Goal: Task Accomplishment & Management: Complete application form

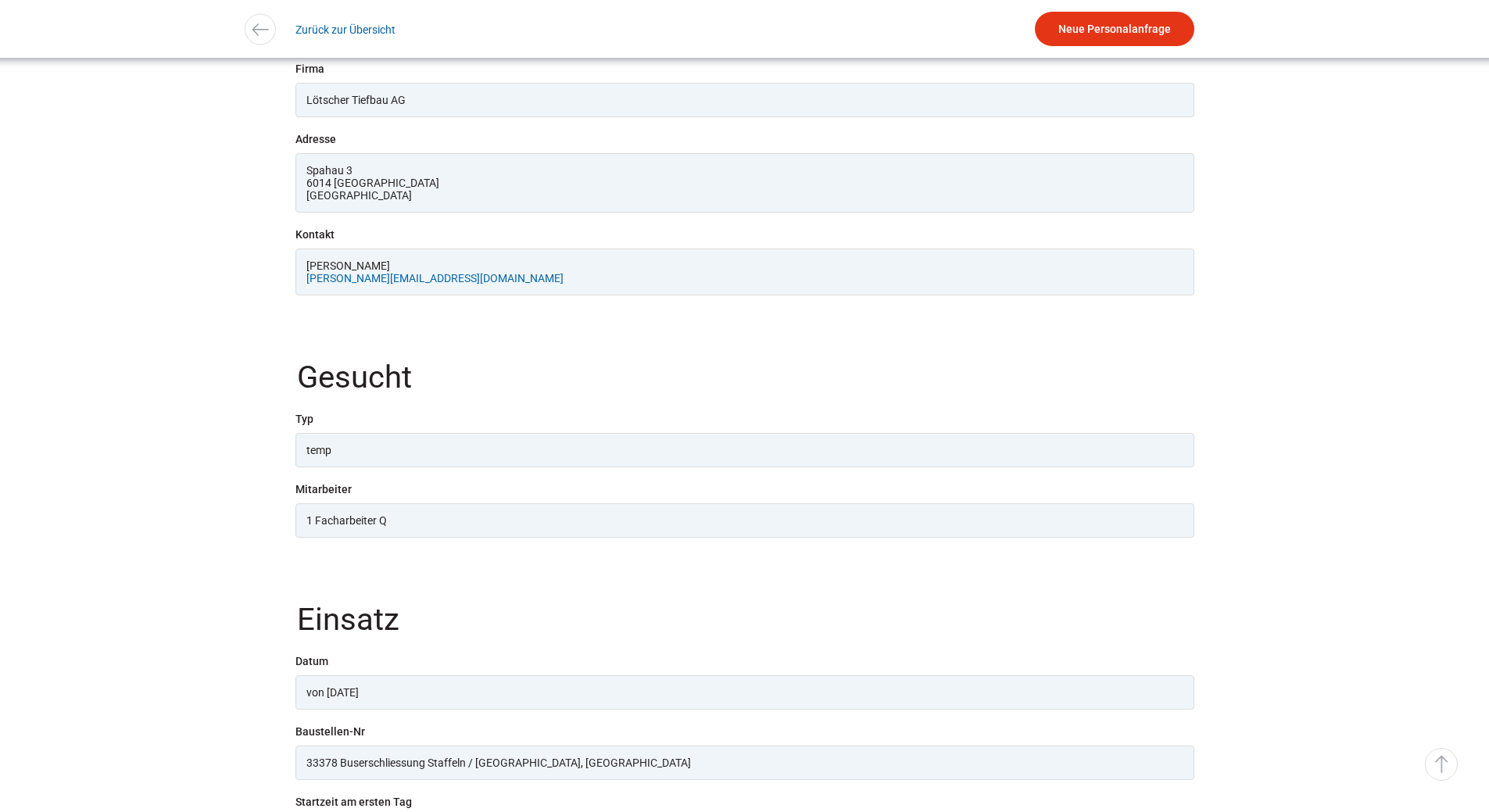
scroll to position [703, 0]
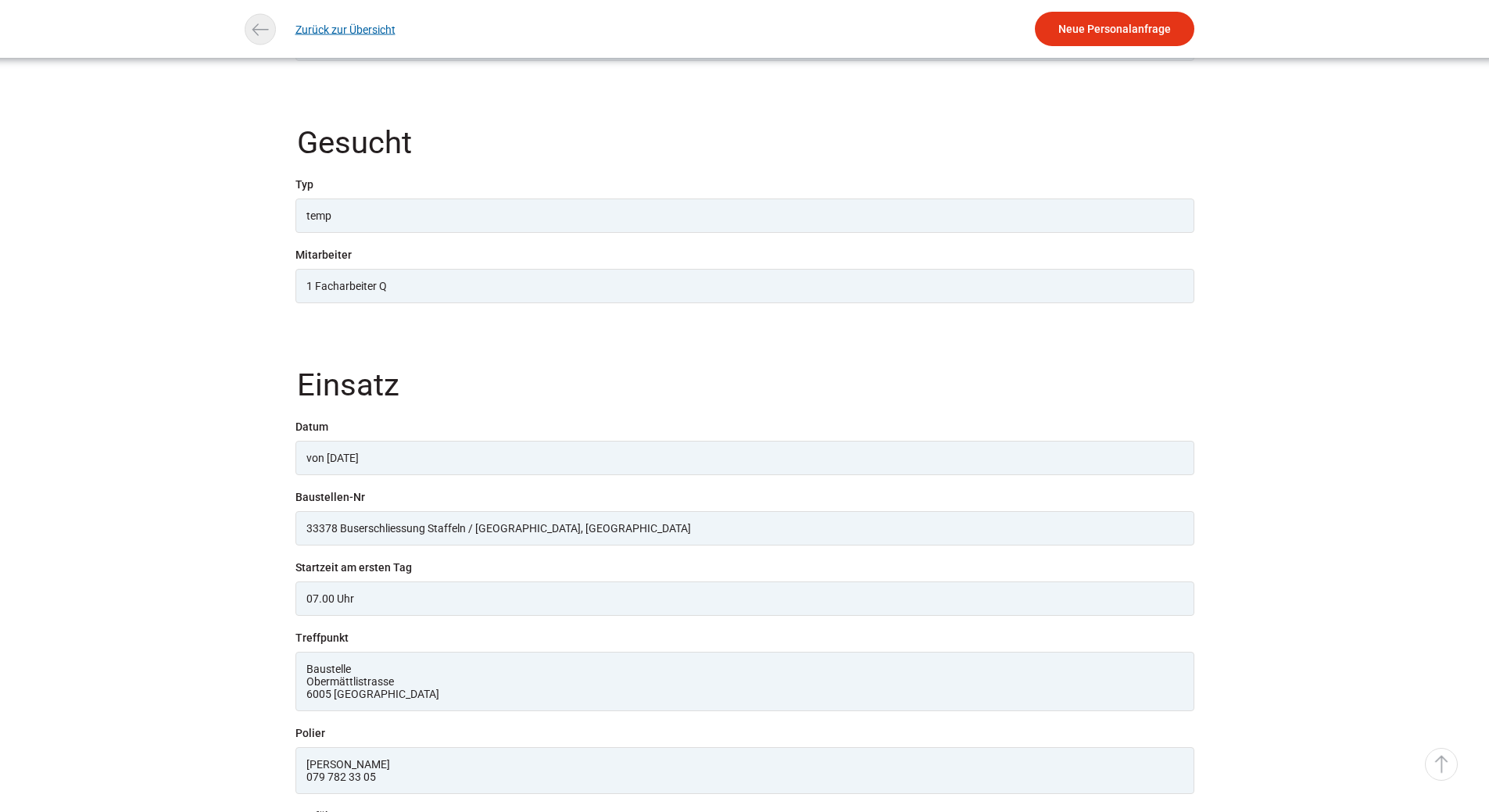
click at [340, 31] on link "Zurück zur Übersicht" at bounding box center [345, 29] width 100 height 35
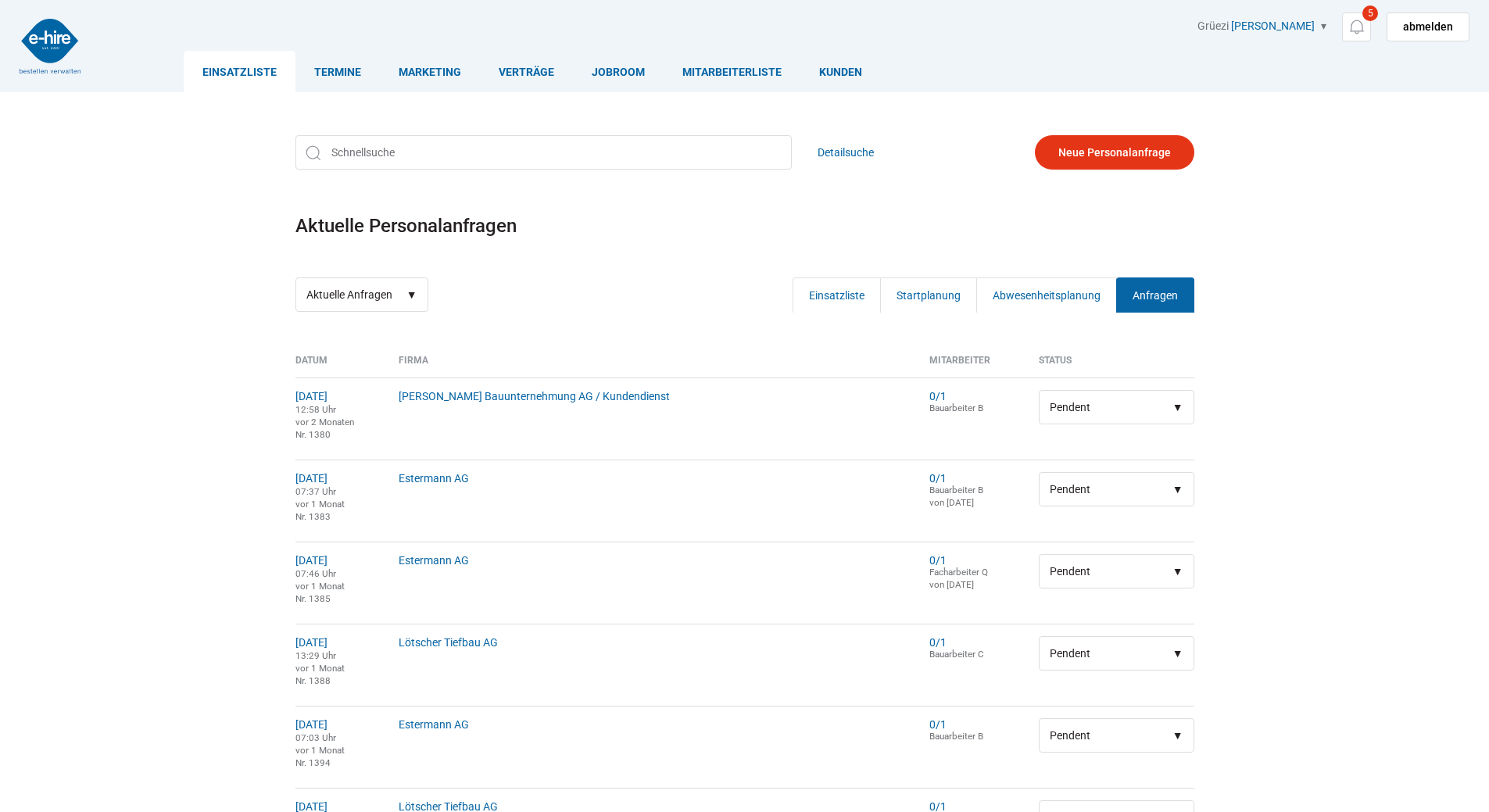
click at [243, 70] on link "Einsatzliste" at bounding box center [239, 71] width 112 height 41
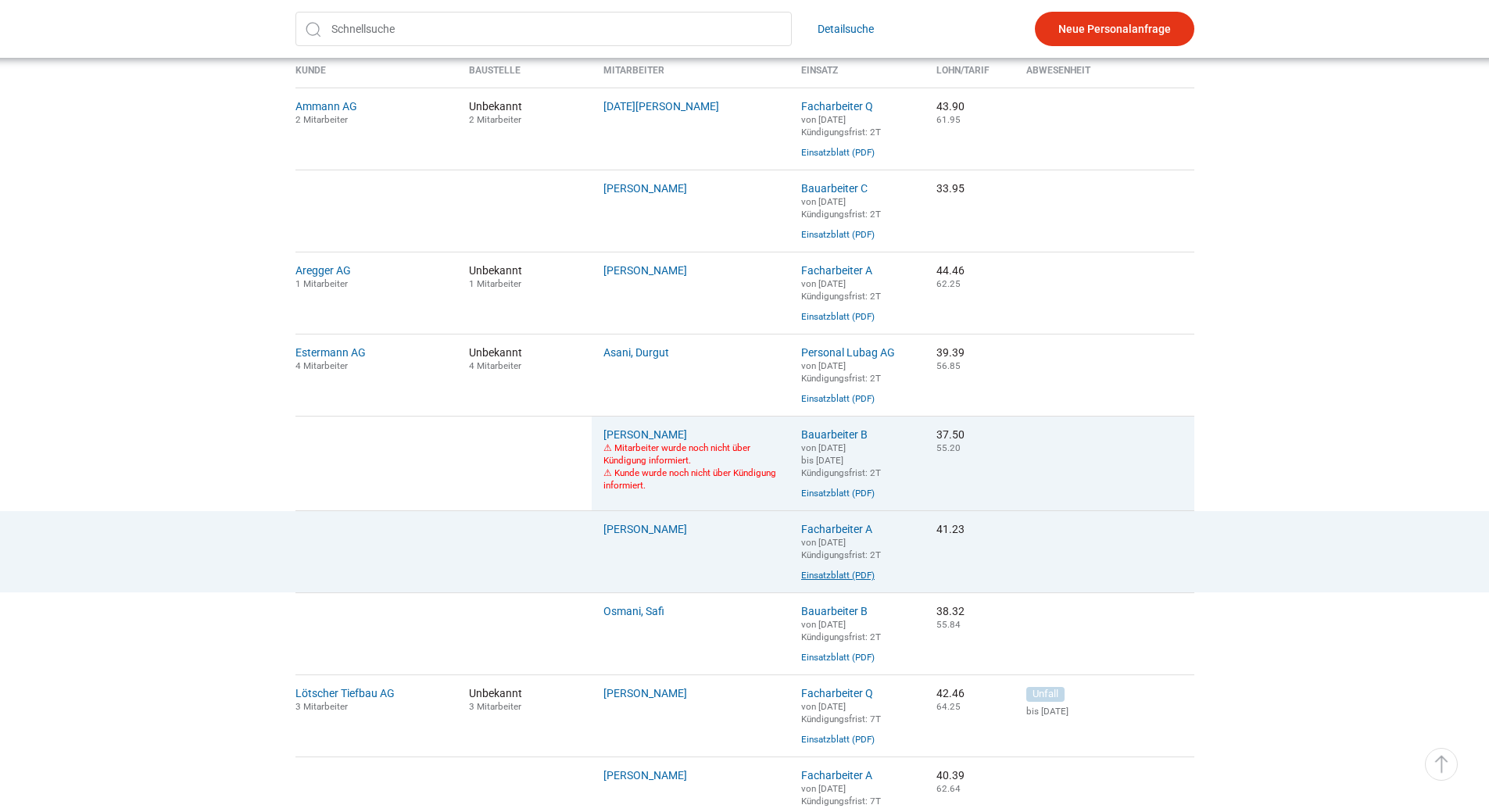
scroll to position [391, 0]
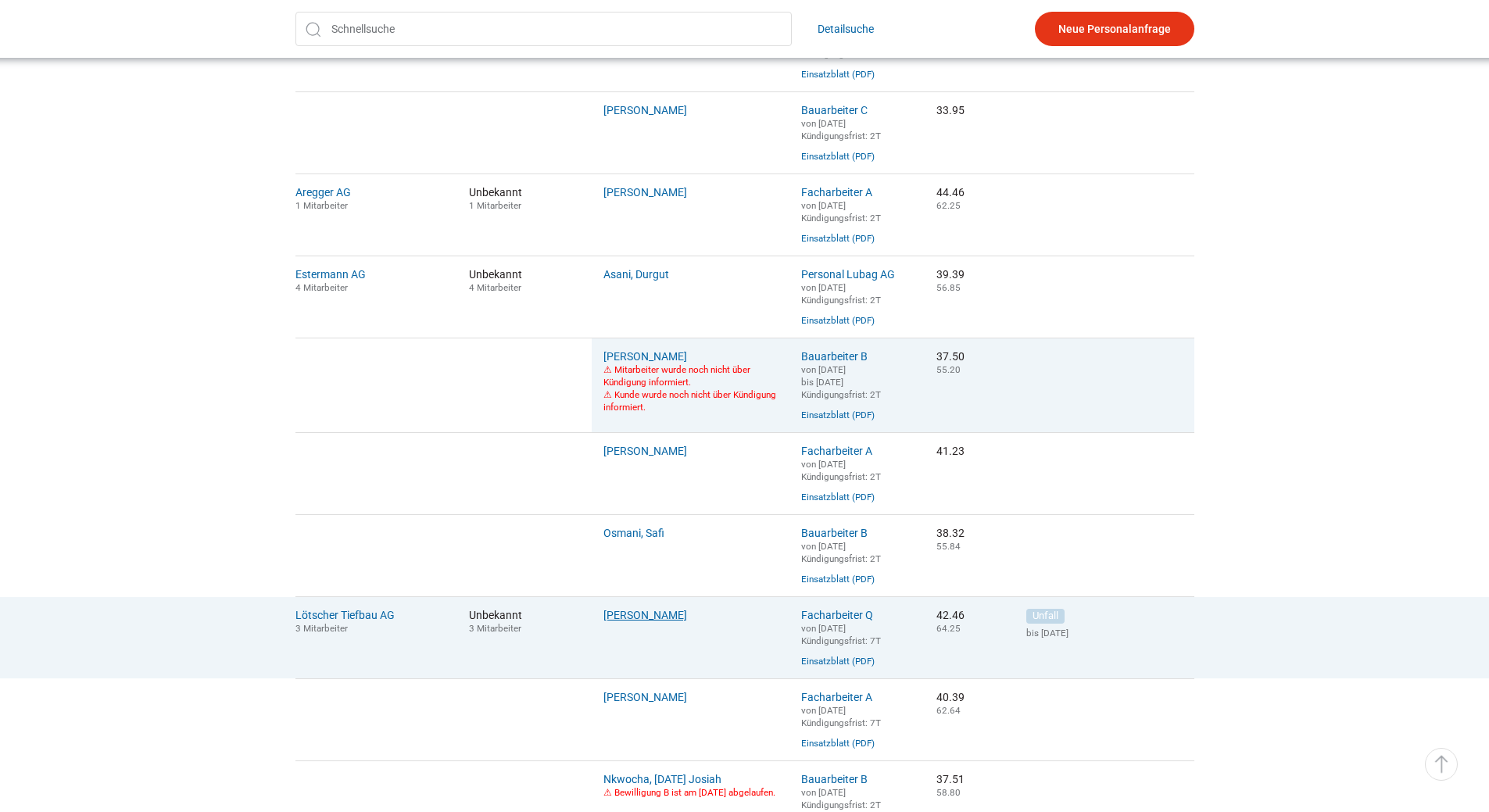
click at [633, 621] on link "[PERSON_NAME]" at bounding box center [645, 614] width 84 height 12
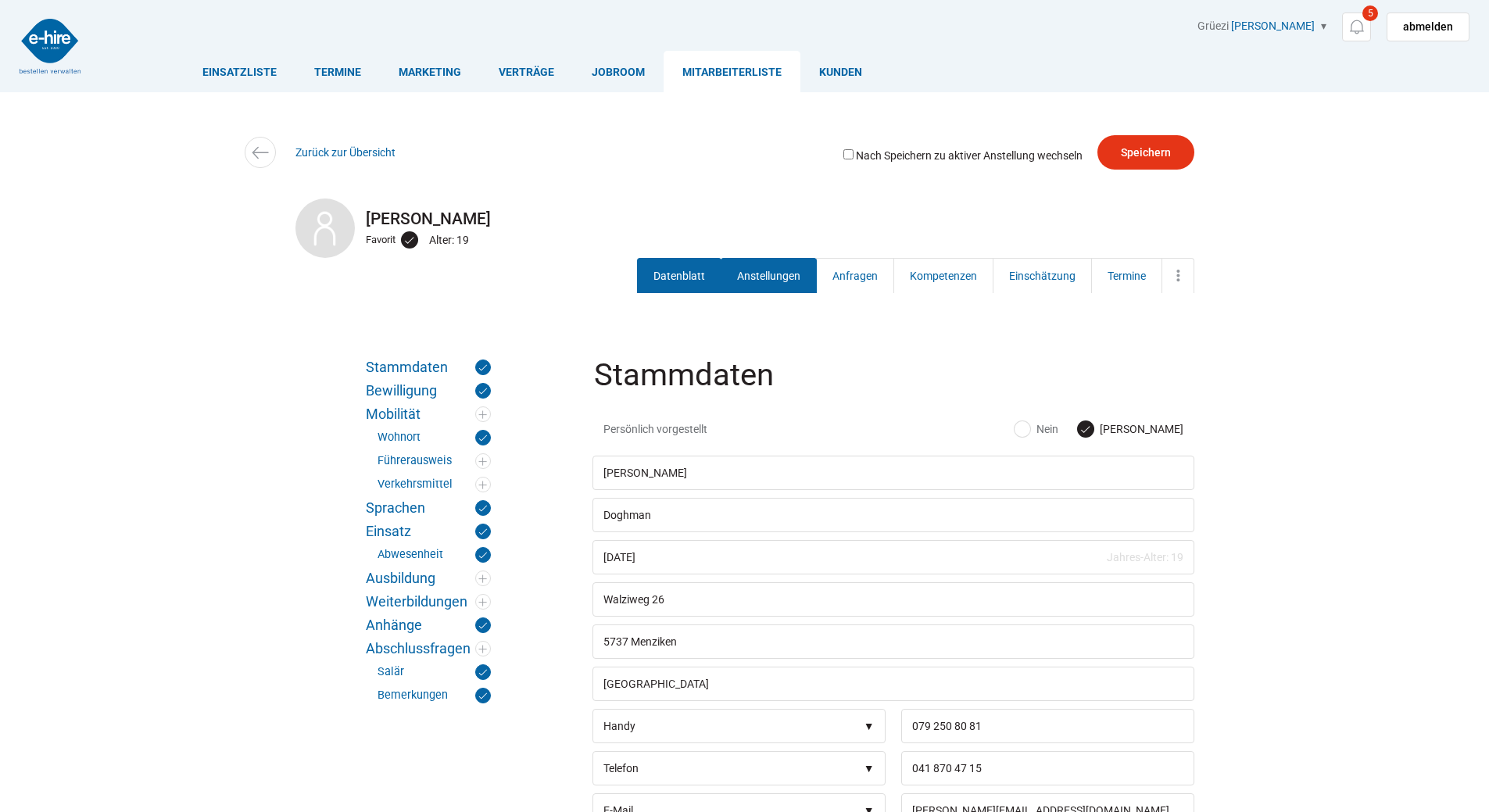
click at [759, 275] on link "Anstellungen" at bounding box center [769, 275] width 96 height 35
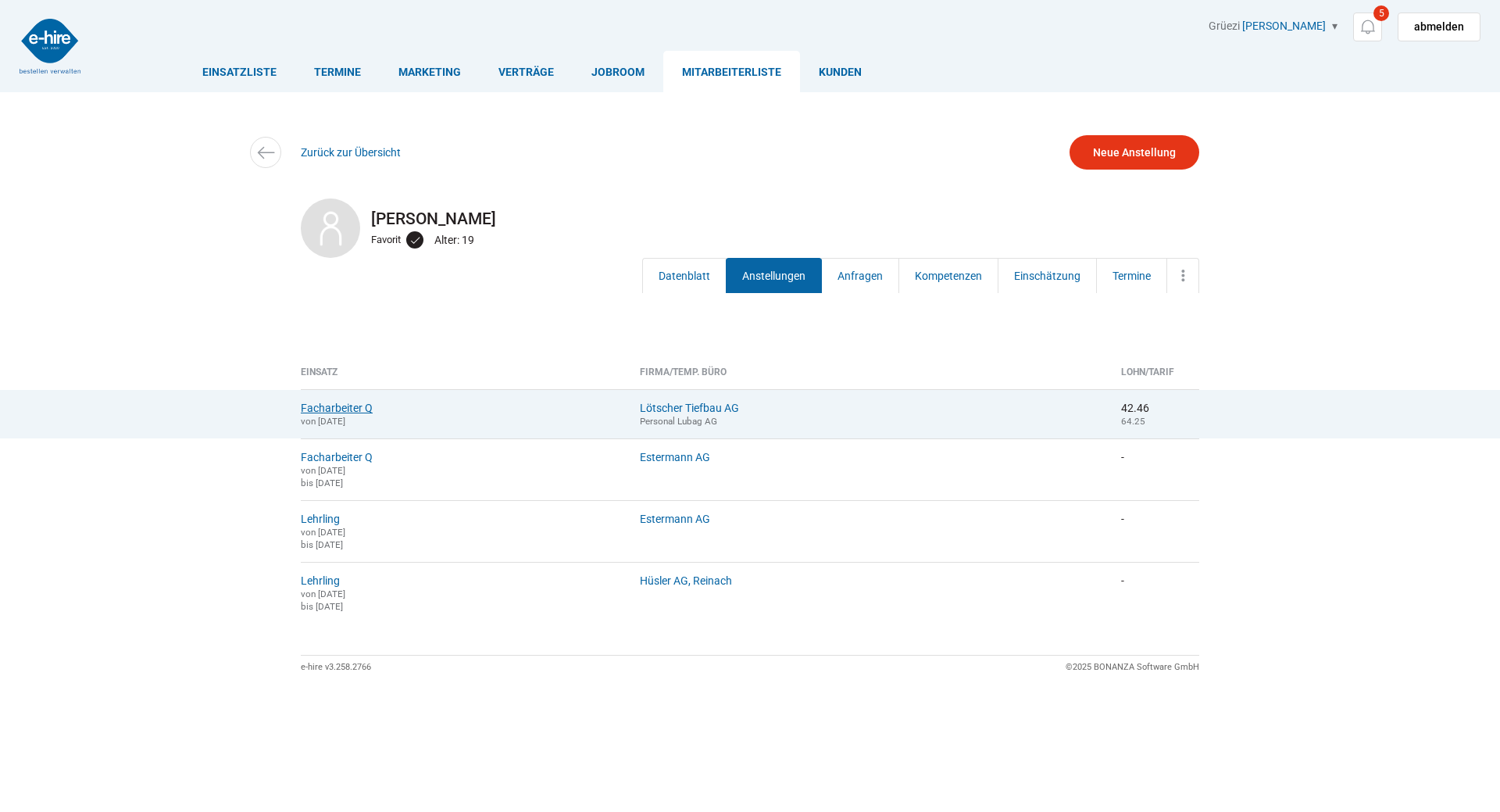
click at [318, 407] on link "Facharbeiter Q" at bounding box center [336, 407] width 72 height 12
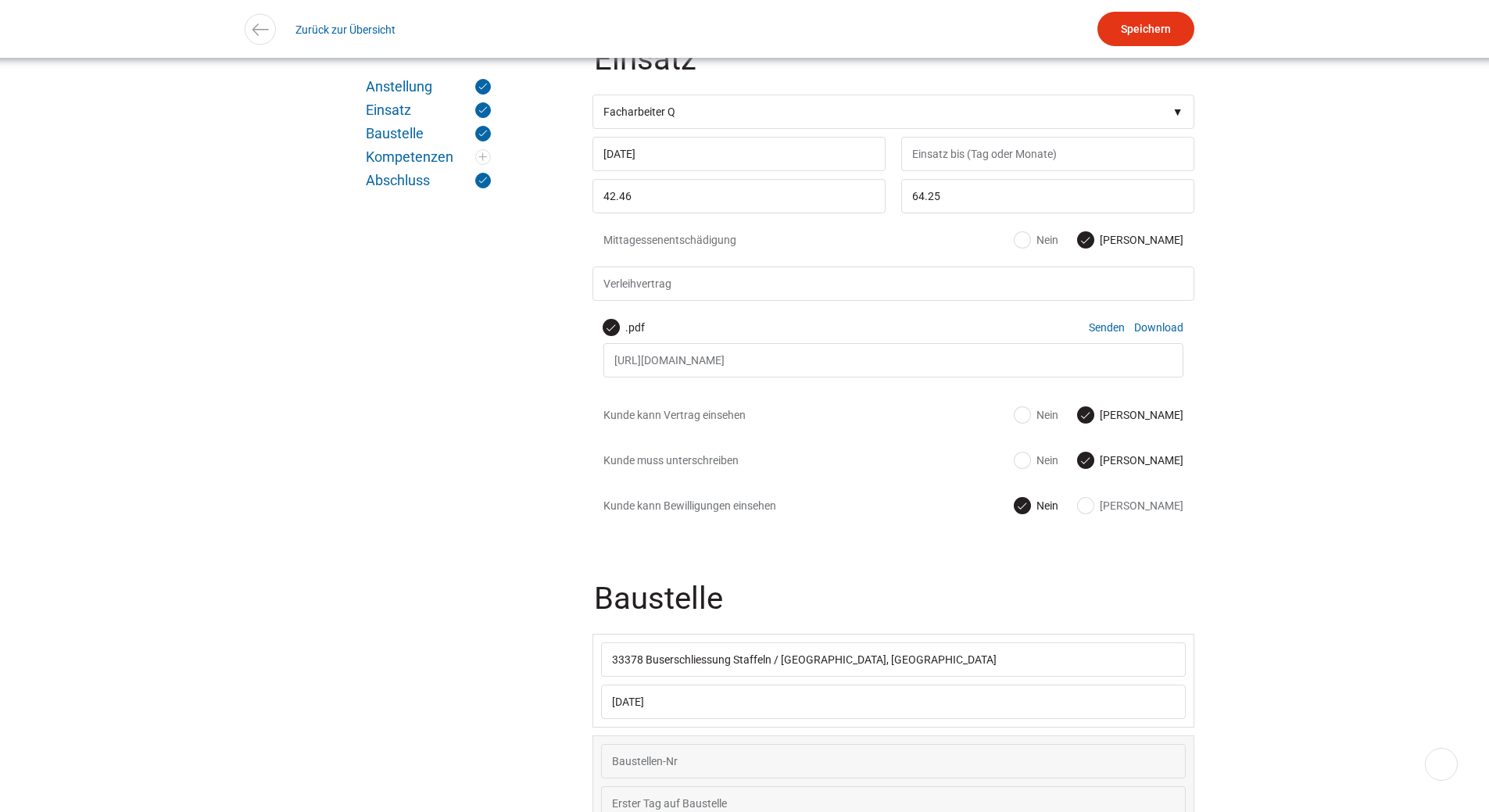
scroll to position [625, 0]
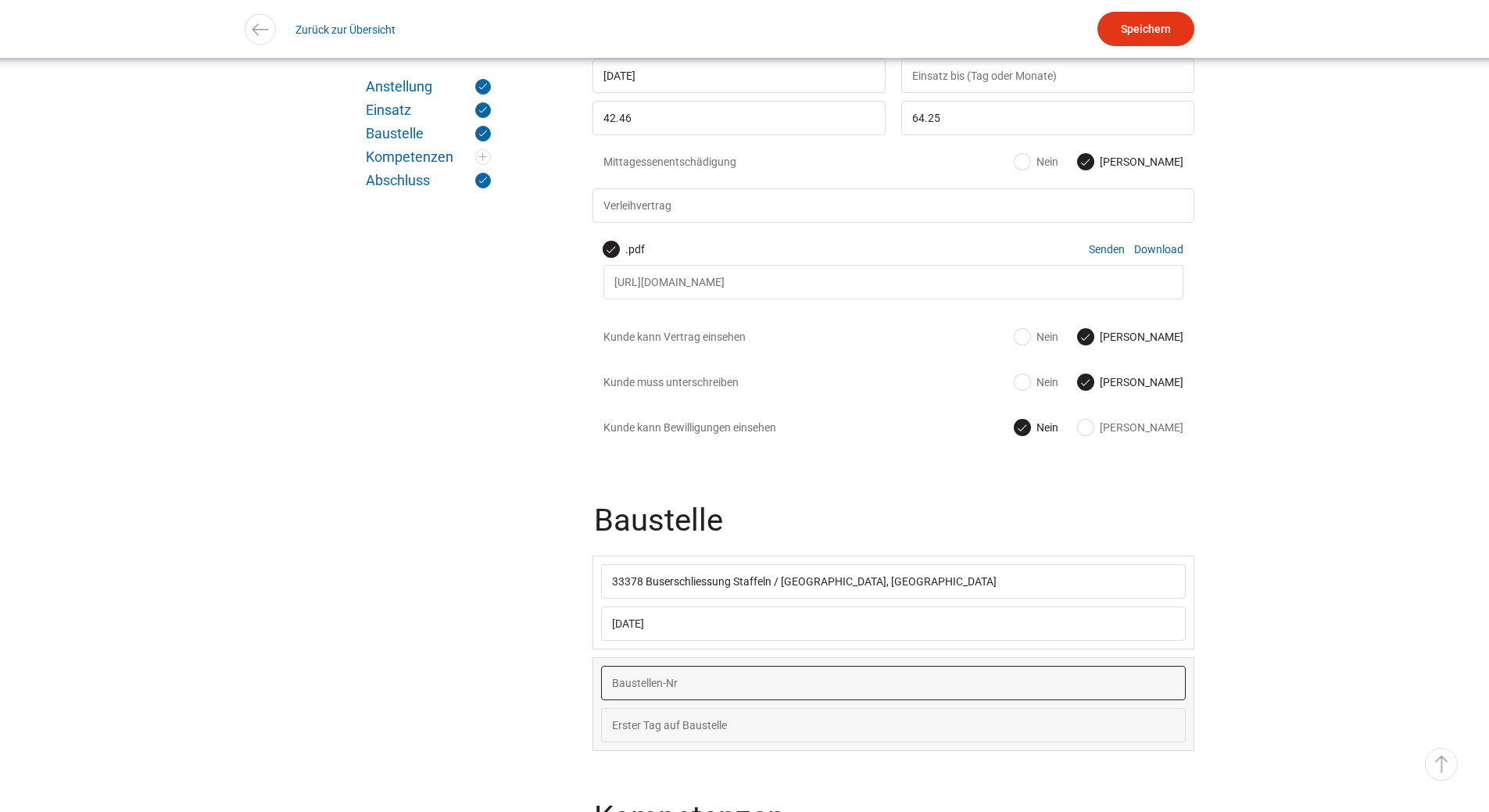
click at [692, 696] on input "text" at bounding box center [894, 683] width 585 height 35
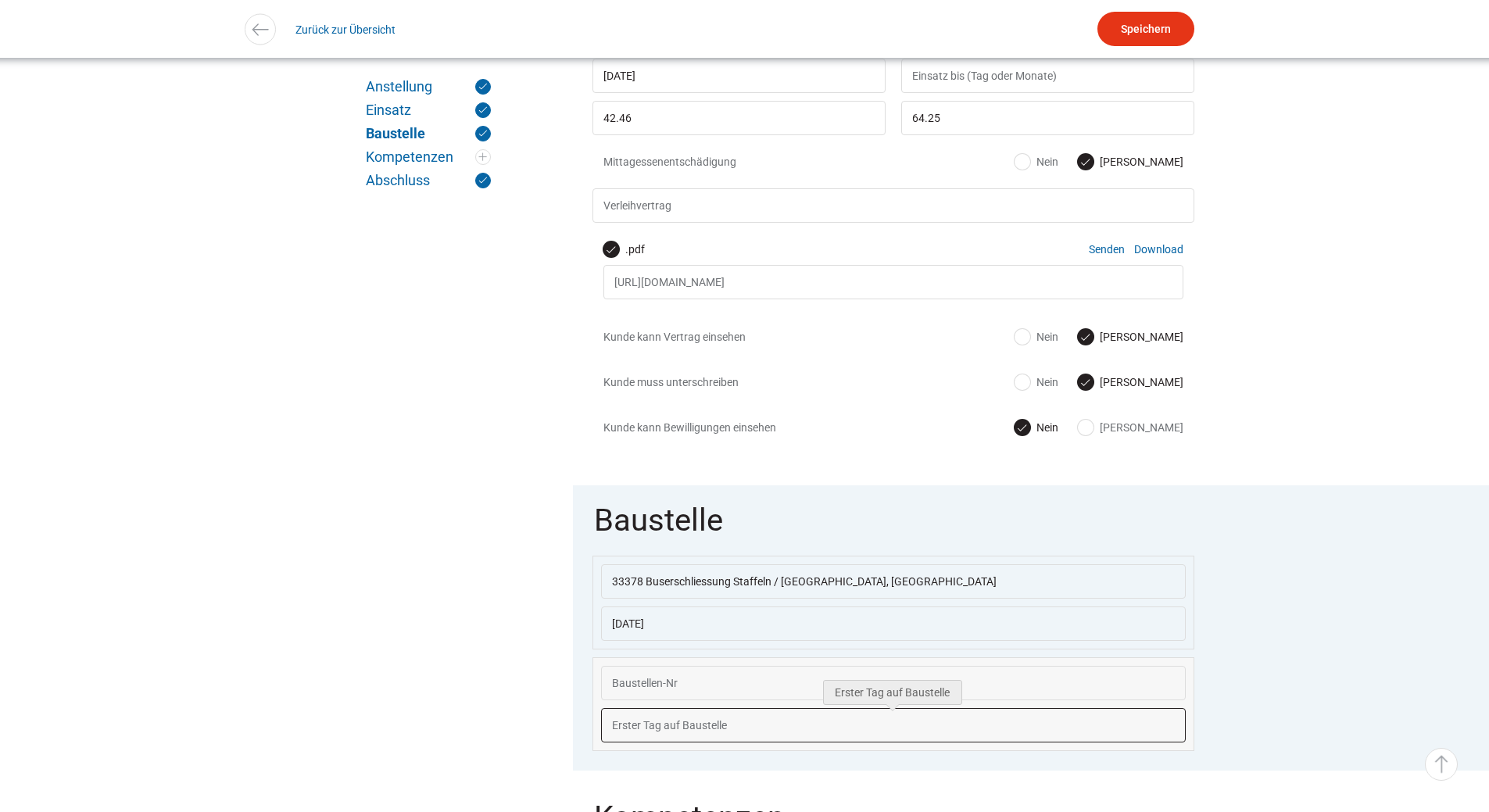
click at [675, 735] on input "text" at bounding box center [894, 725] width 585 height 35
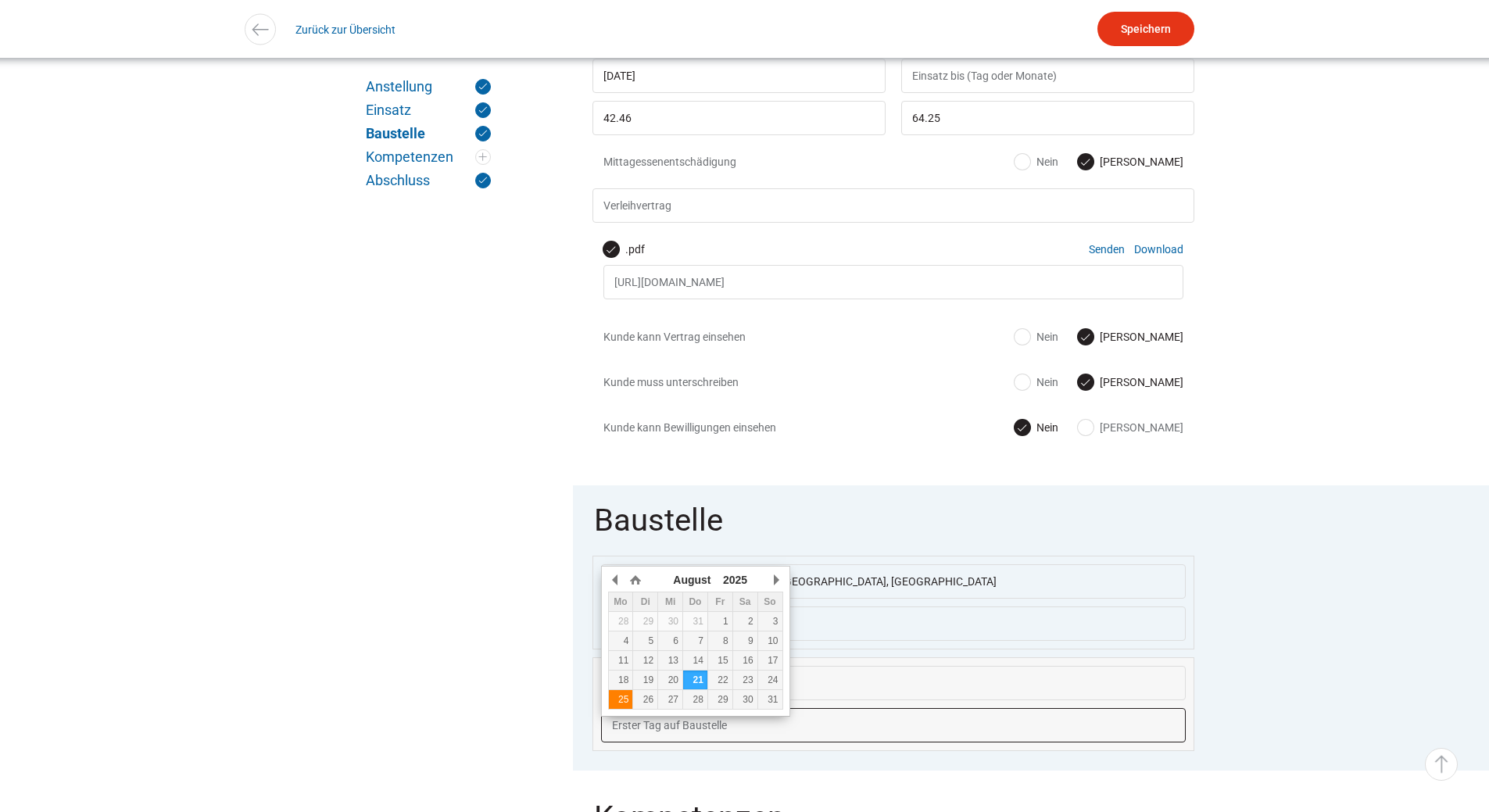
click at [621, 700] on div "25" at bounding box center [620, 699] width 24 height 11
type input "25.08.2025"
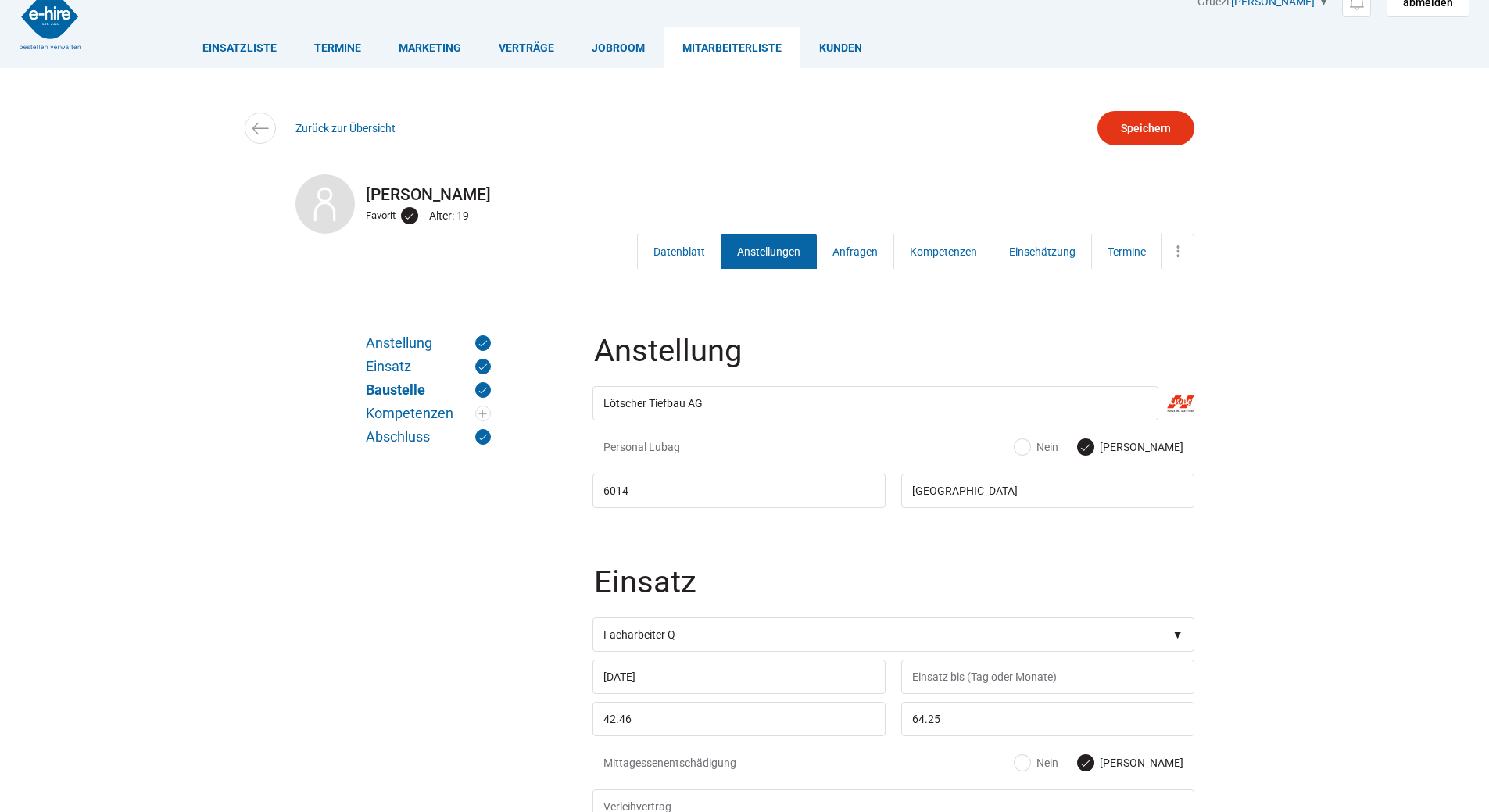
scroll to position [0, 0]
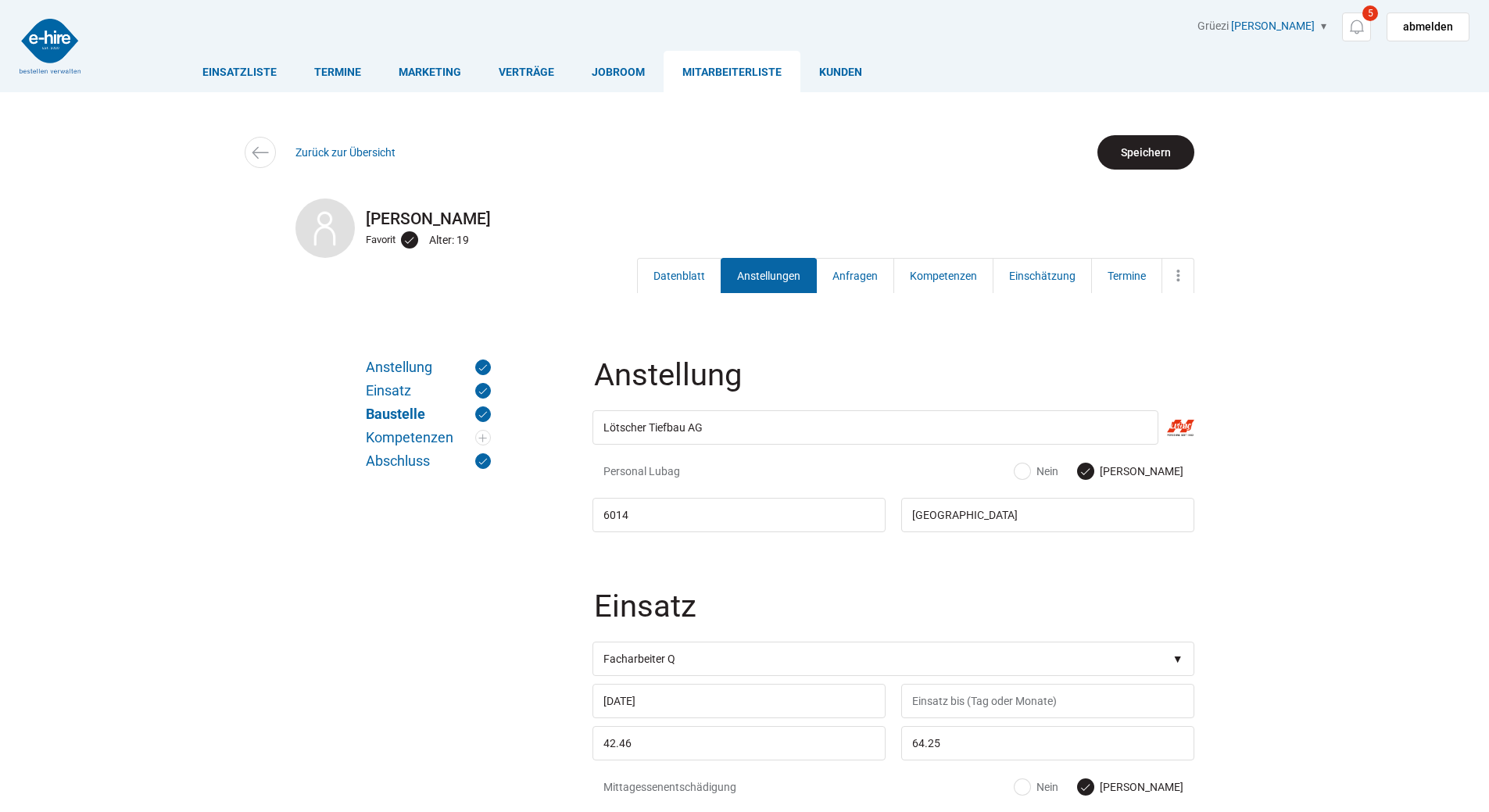
click at [1135, 151] on input "Speichern" at bounding box center [1145, 152] width 97 height 35
click at [1353, 17] on img at bounding box center [1356, 27] width 20 height 20
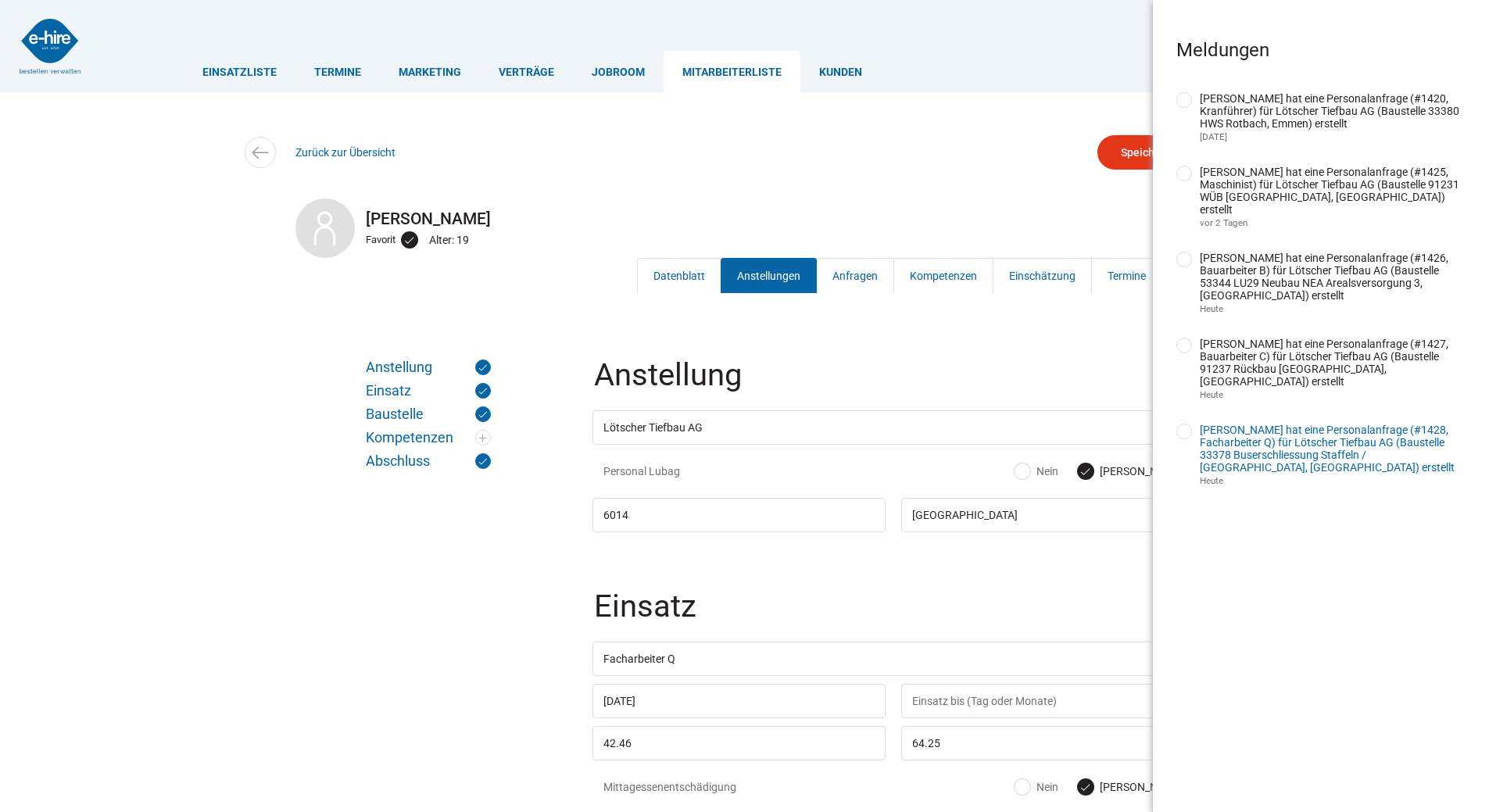
click at [1266, 448] on link "[PERSON_NAME] hat eine Personalanfrage (#1428, Facharbeiter Q) für Lötscher Tie…" at bounding box center [1328, 449] width 255 height 50
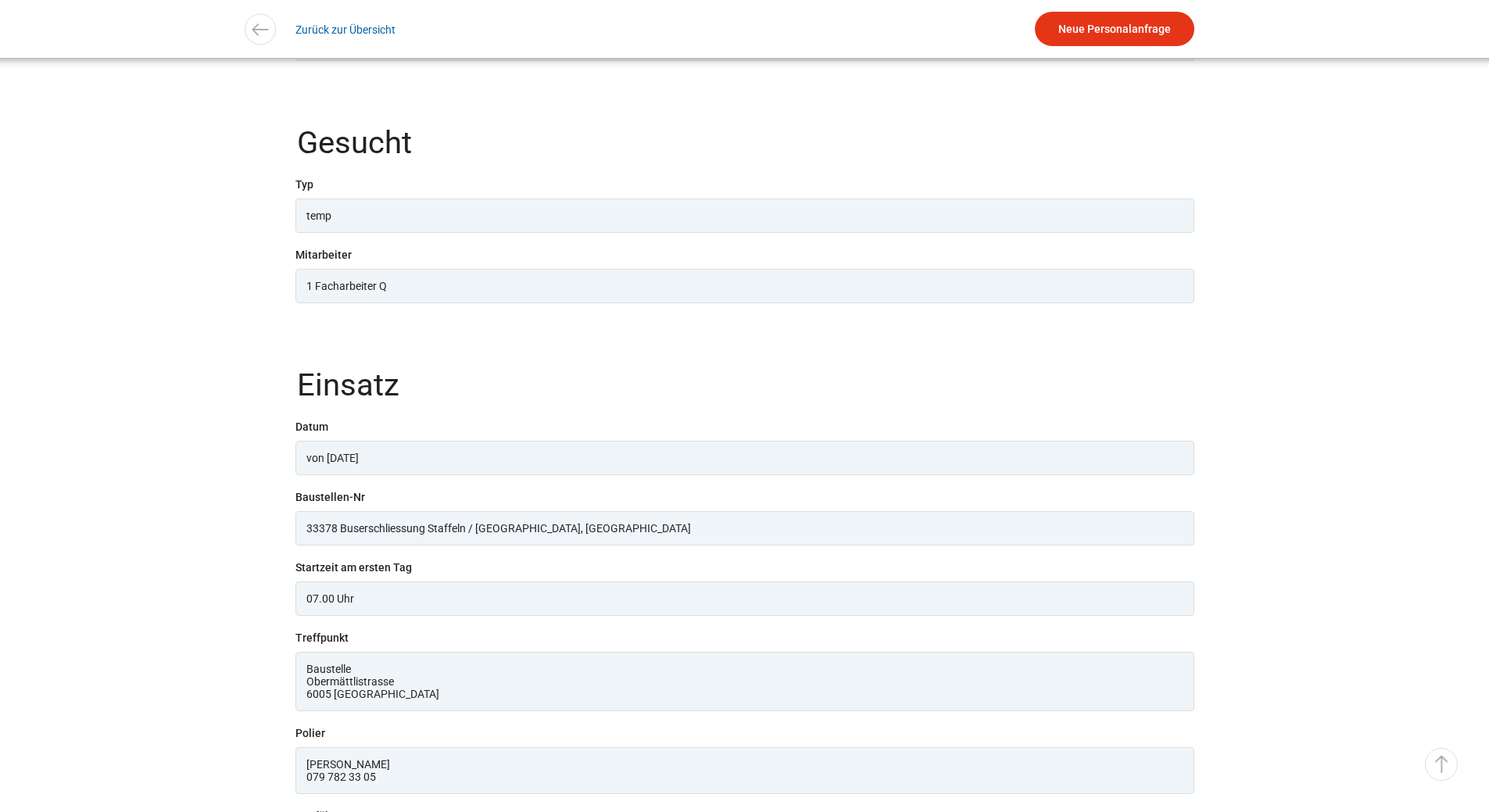
scroll to position [859, 0]
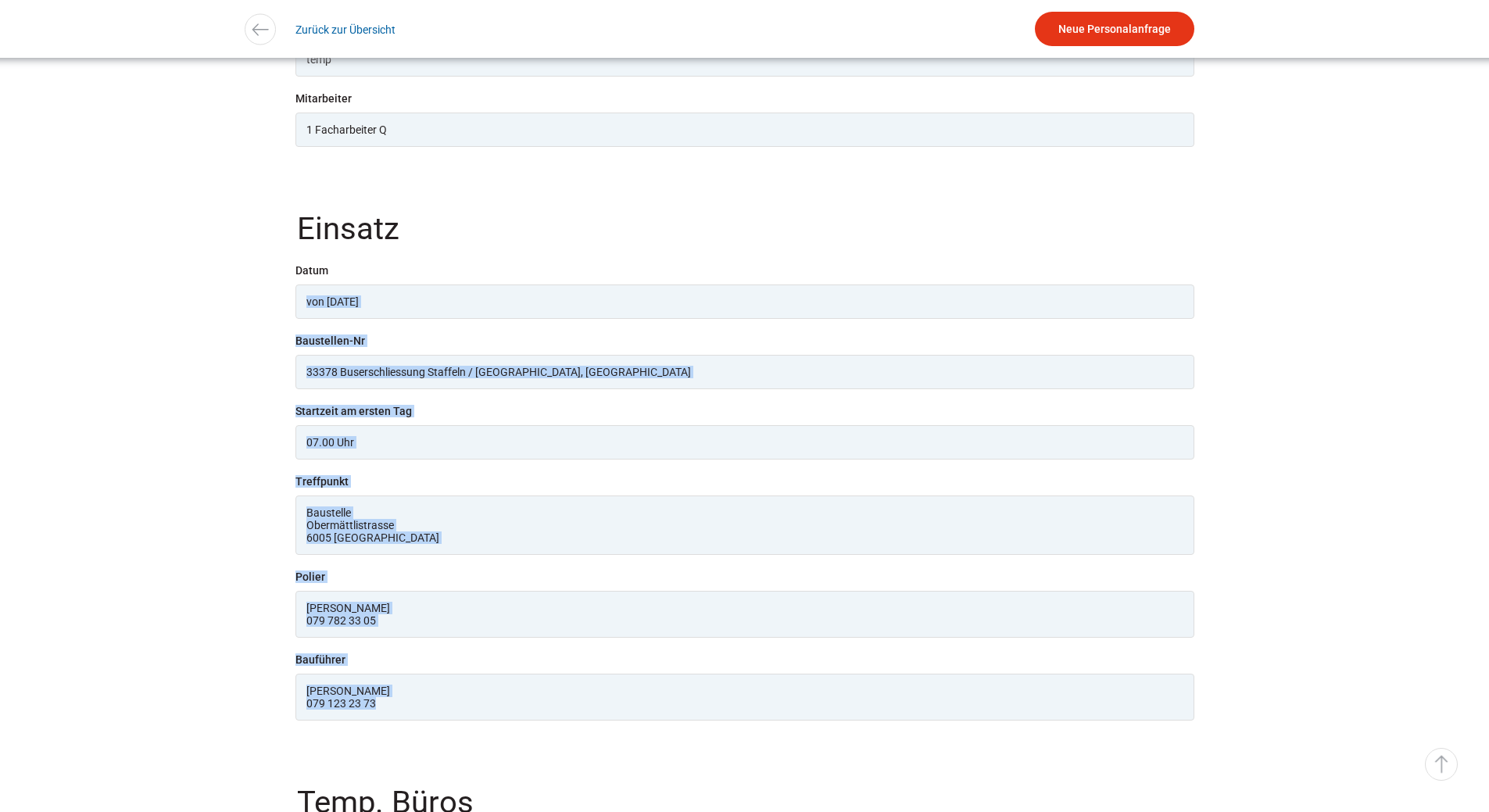
drag, startPoint x: 451, startPoint y: 737, endPoint x: 304, endPoint y: 324, distance: 438.4
click at [301, 323] on fieldset "Einsatz Datum von 25.08.2025 Baustellen-Nr 33378 Buserschliessung Staffeln / Ob…" at bounding box center [744, 474] width 899 height 562
copy fieldset "von 25.08.2025 Baustellen-Nr 33378 Buserschliessung Staffeln / Obermättli, Luze…"
click at [1426, 757] on link "▵ Nach oben" at bounding box center [1442, 764] width 33 height 33
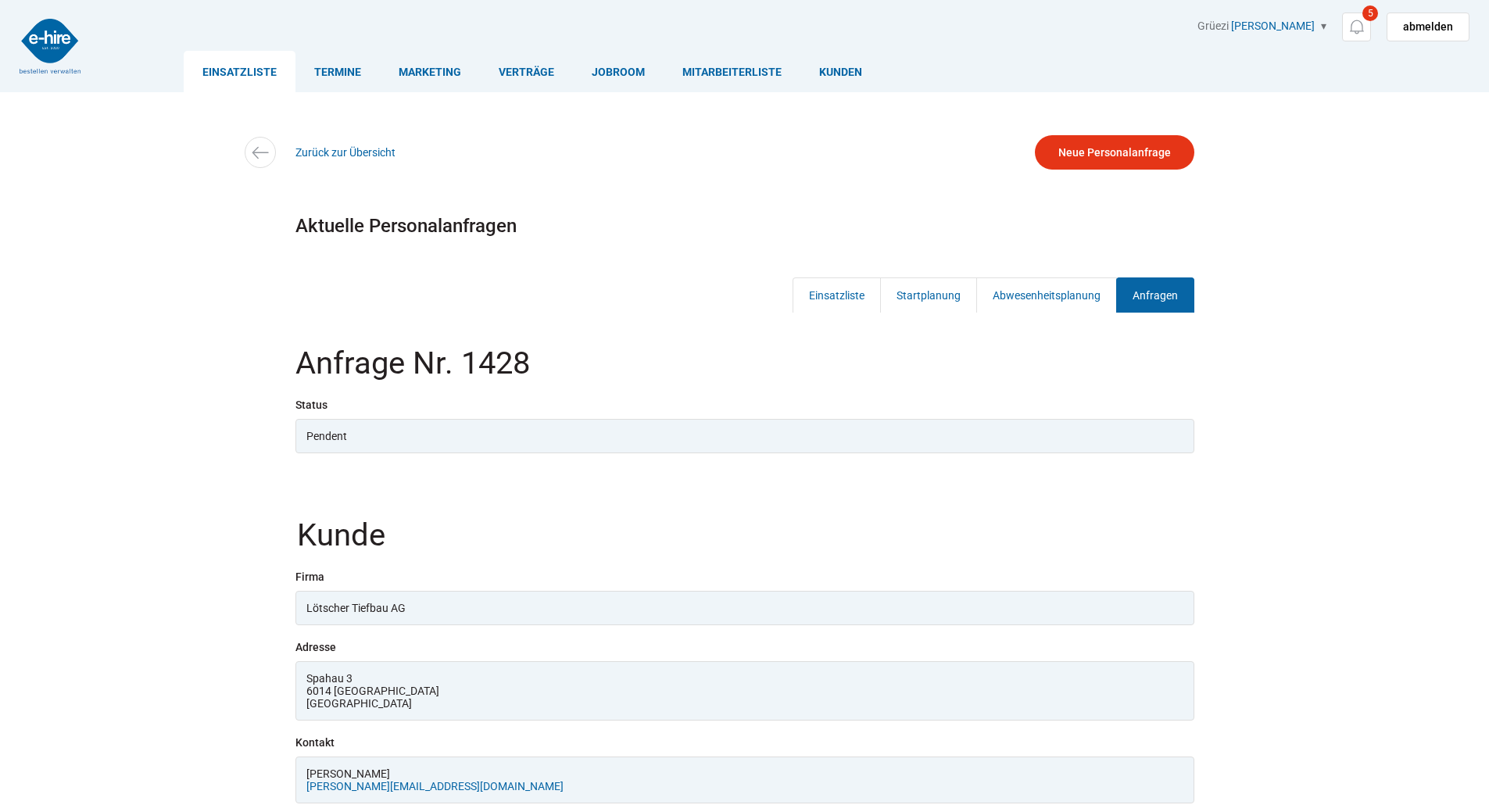
click at [221, 65] on link "Einsatzliste" at bounding box center [239, 71] width 112 height 41
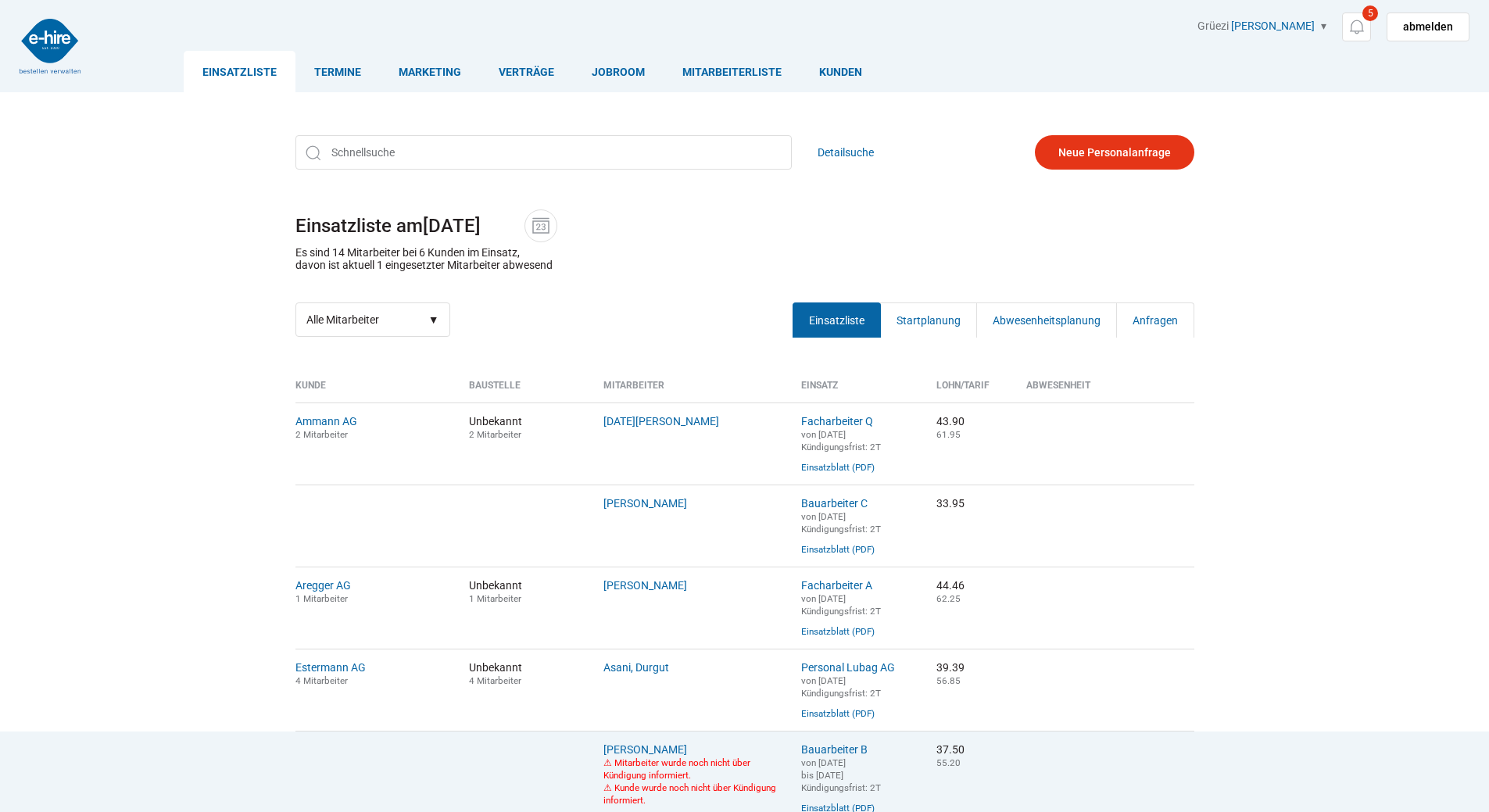
scroll to position [313, 0]
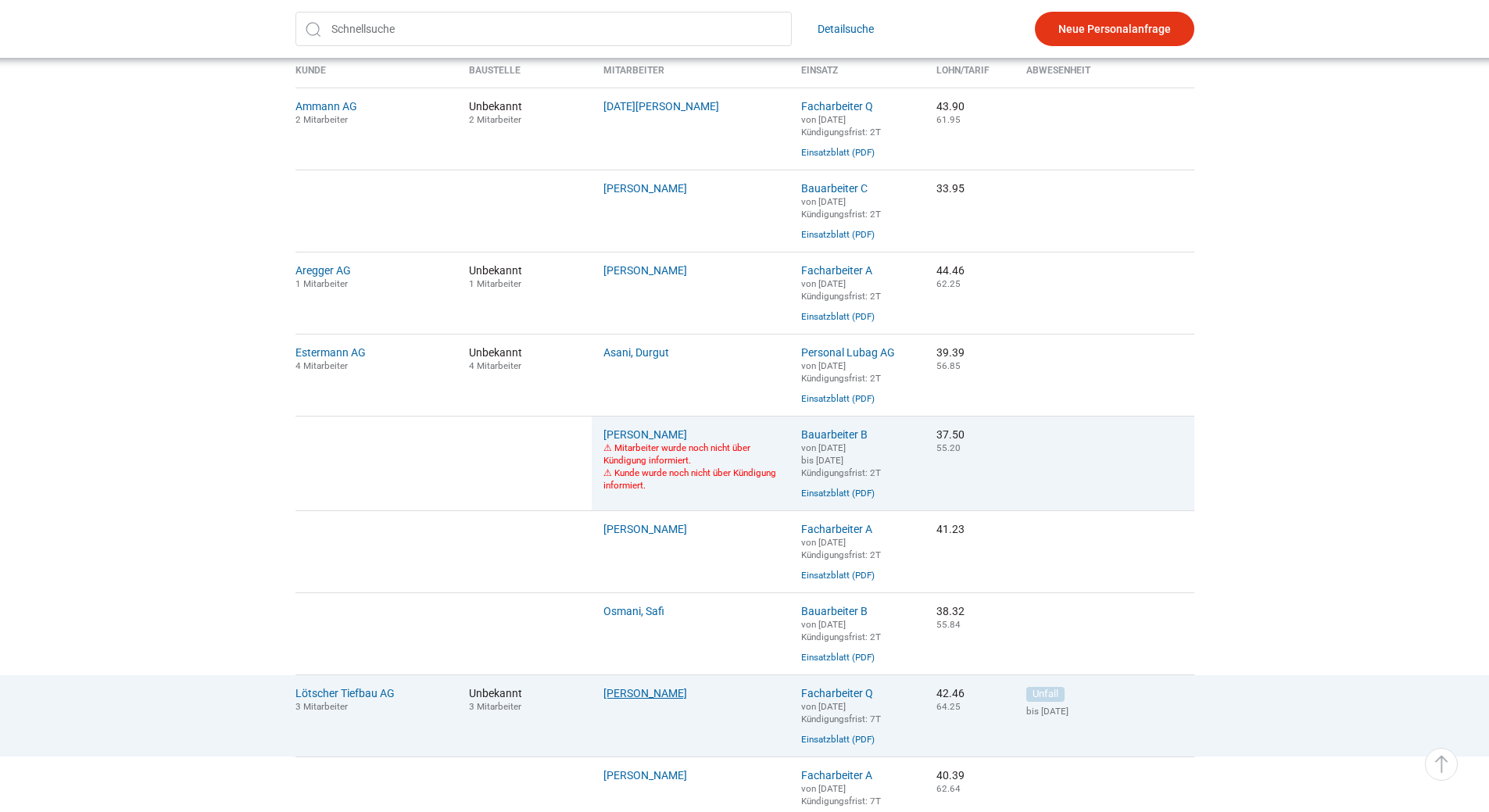
click at [631, 699] on link "Doghman, Karim" at bounding box center [645, 693] width 84 height 12
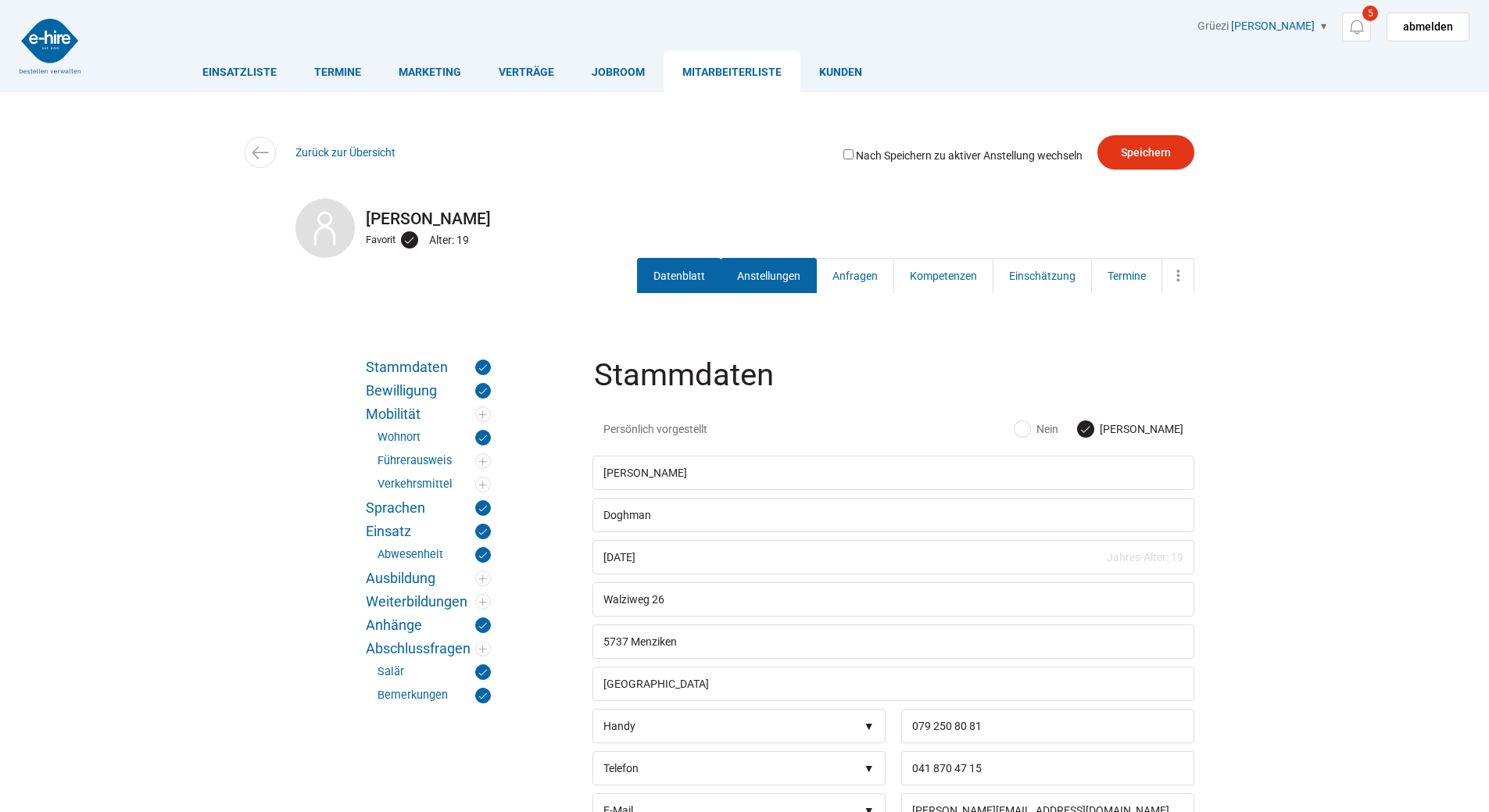
click at [754, 283] on link "Anstellungen" at bounding box center [769, 275] width 96 height 35
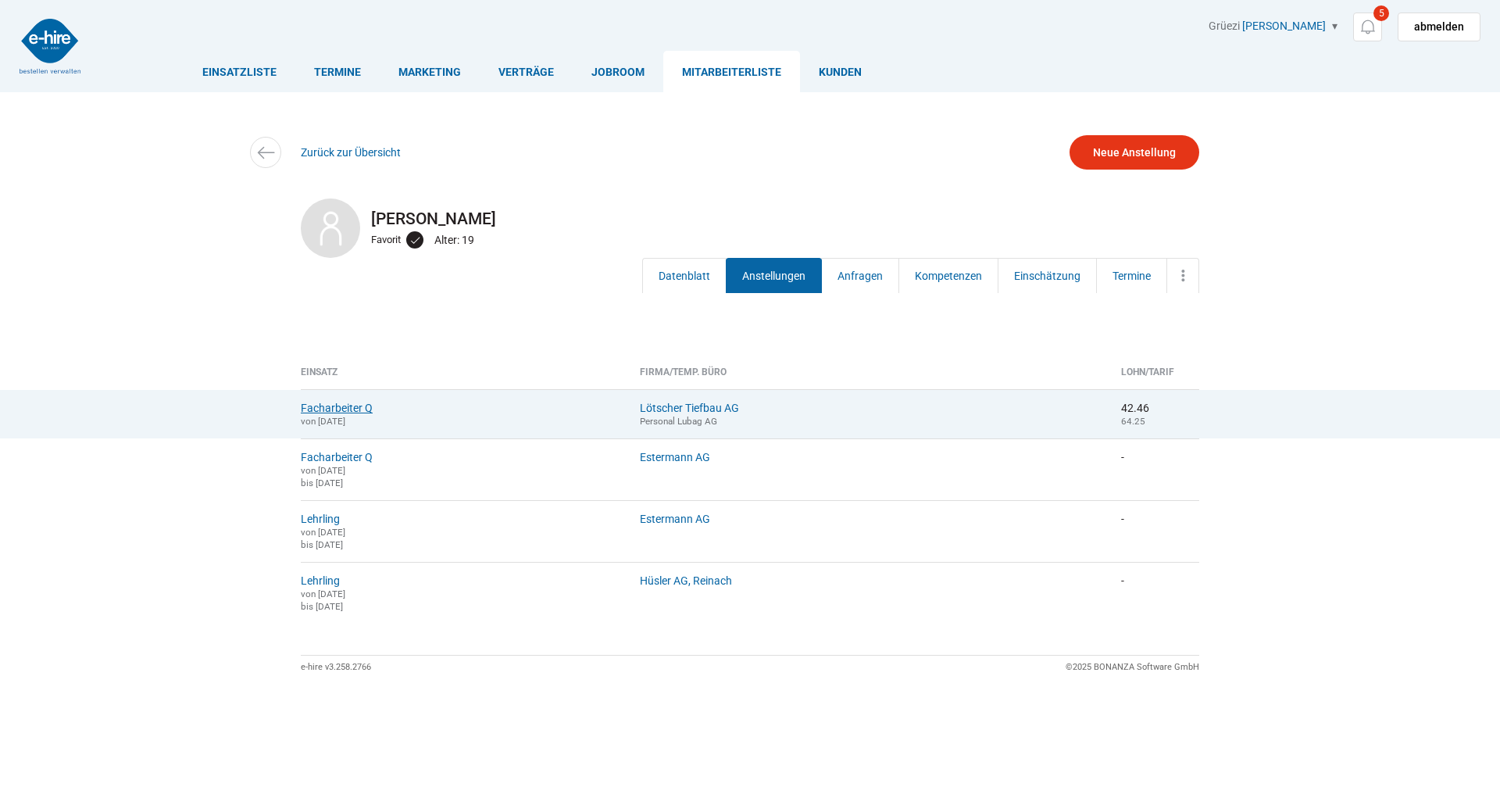
click at [318, 411] on link "Facharbeiter Q" at bounding box center [336, 407] width 72 height 12
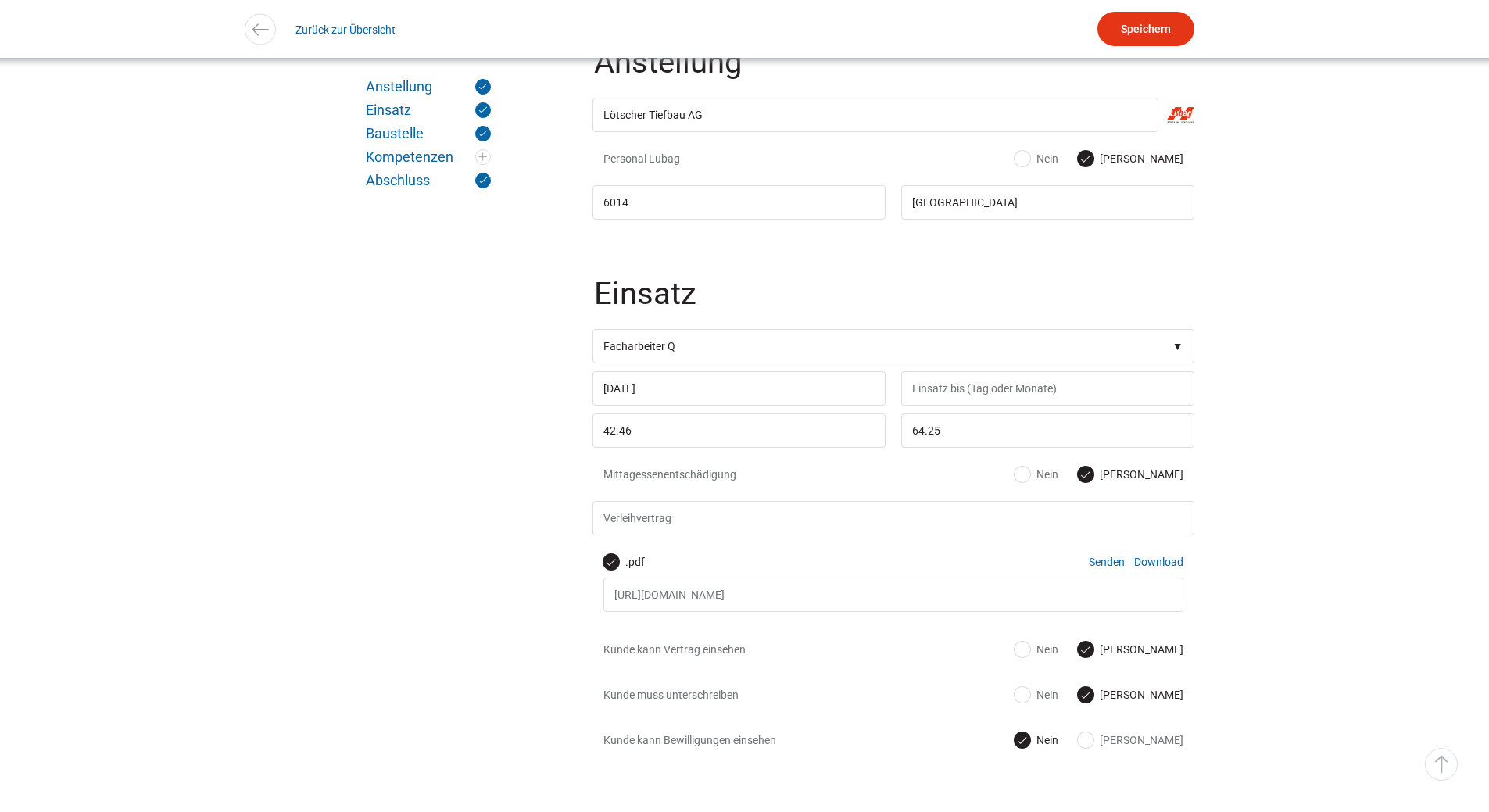
scroll to position [625, 0]
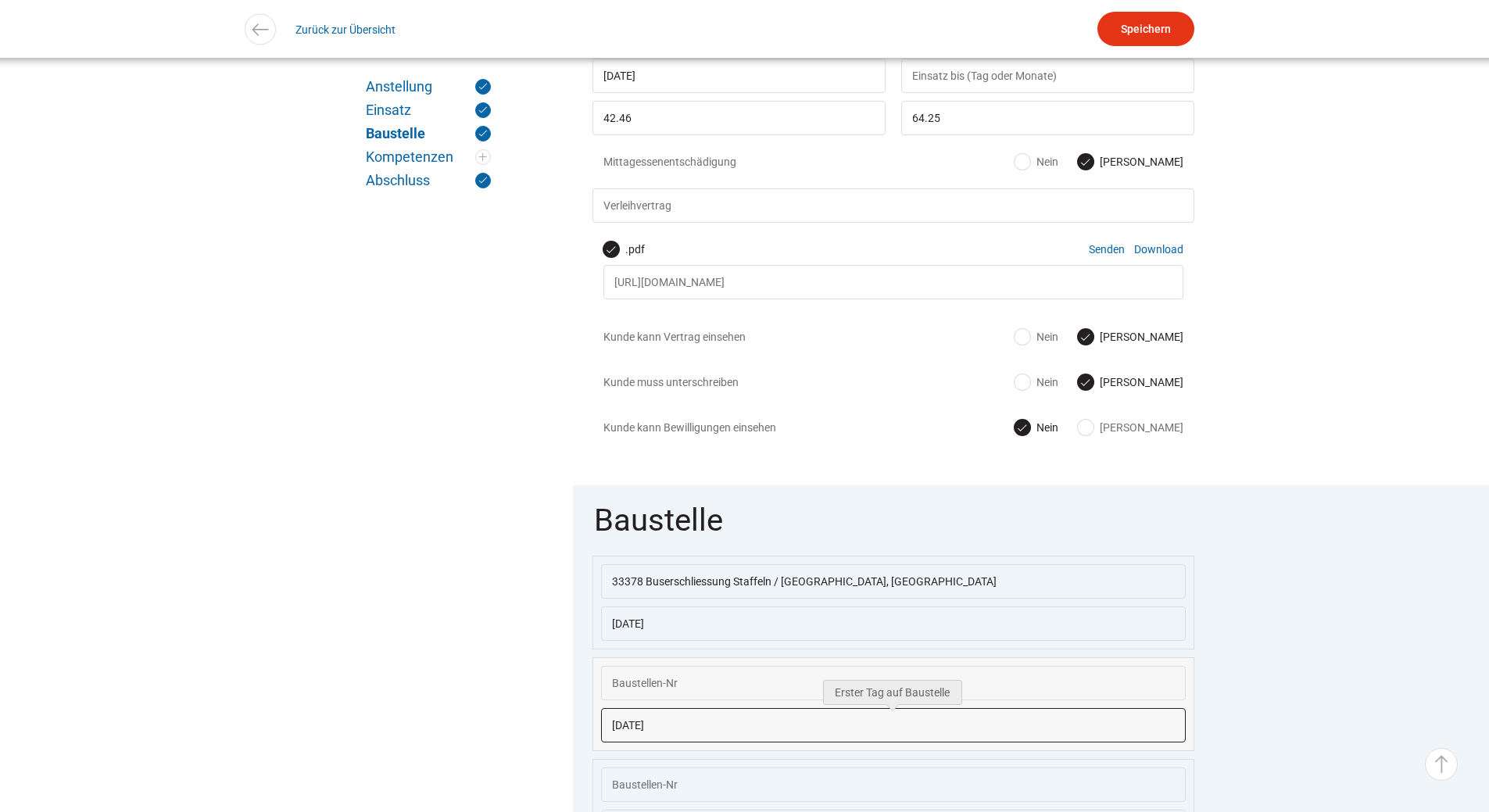
click at [716, 739] on input "[DATE]" at bounding box center [894, 725] width 585 height 35
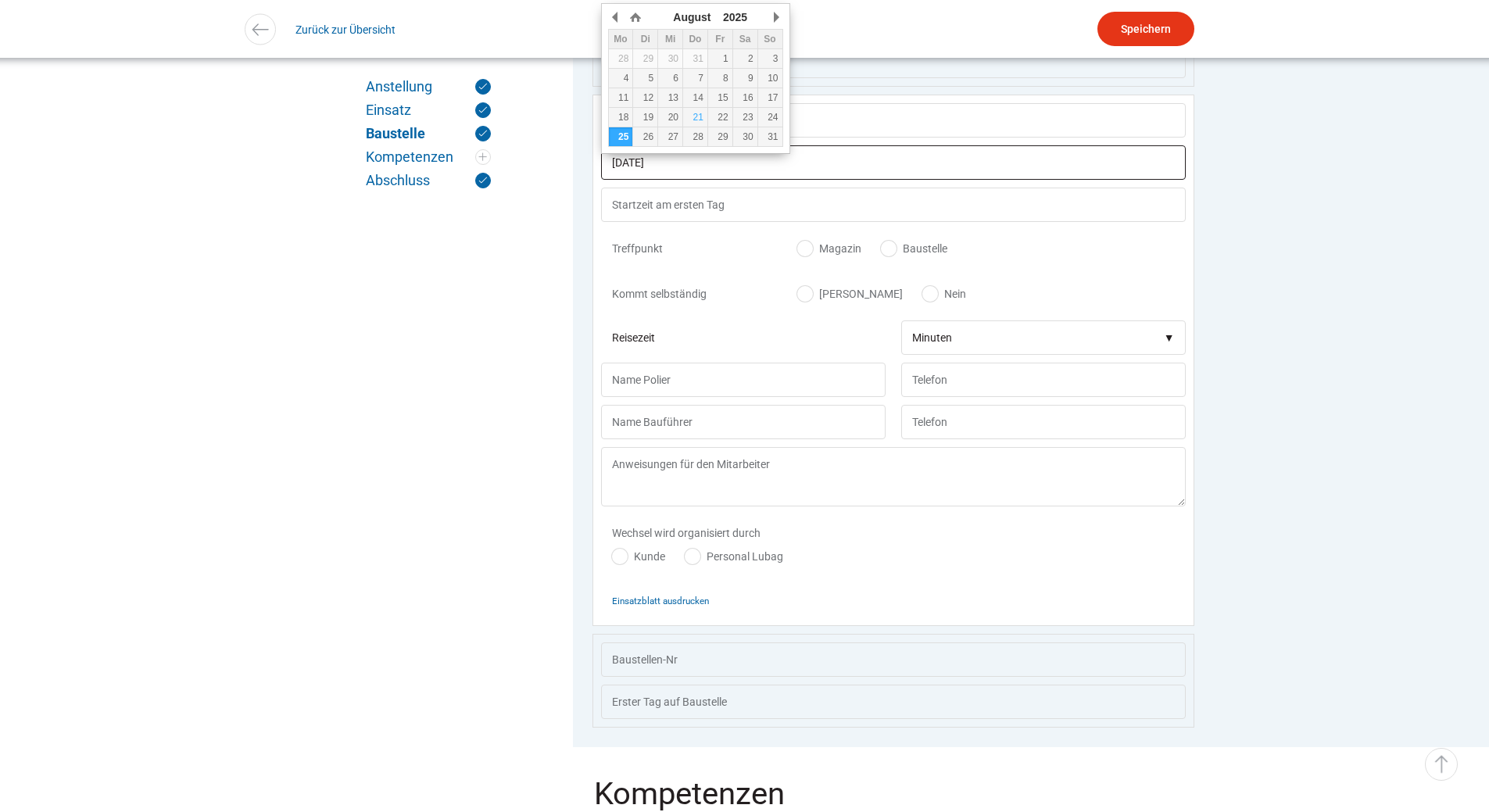
scroll to position [1281, 0]
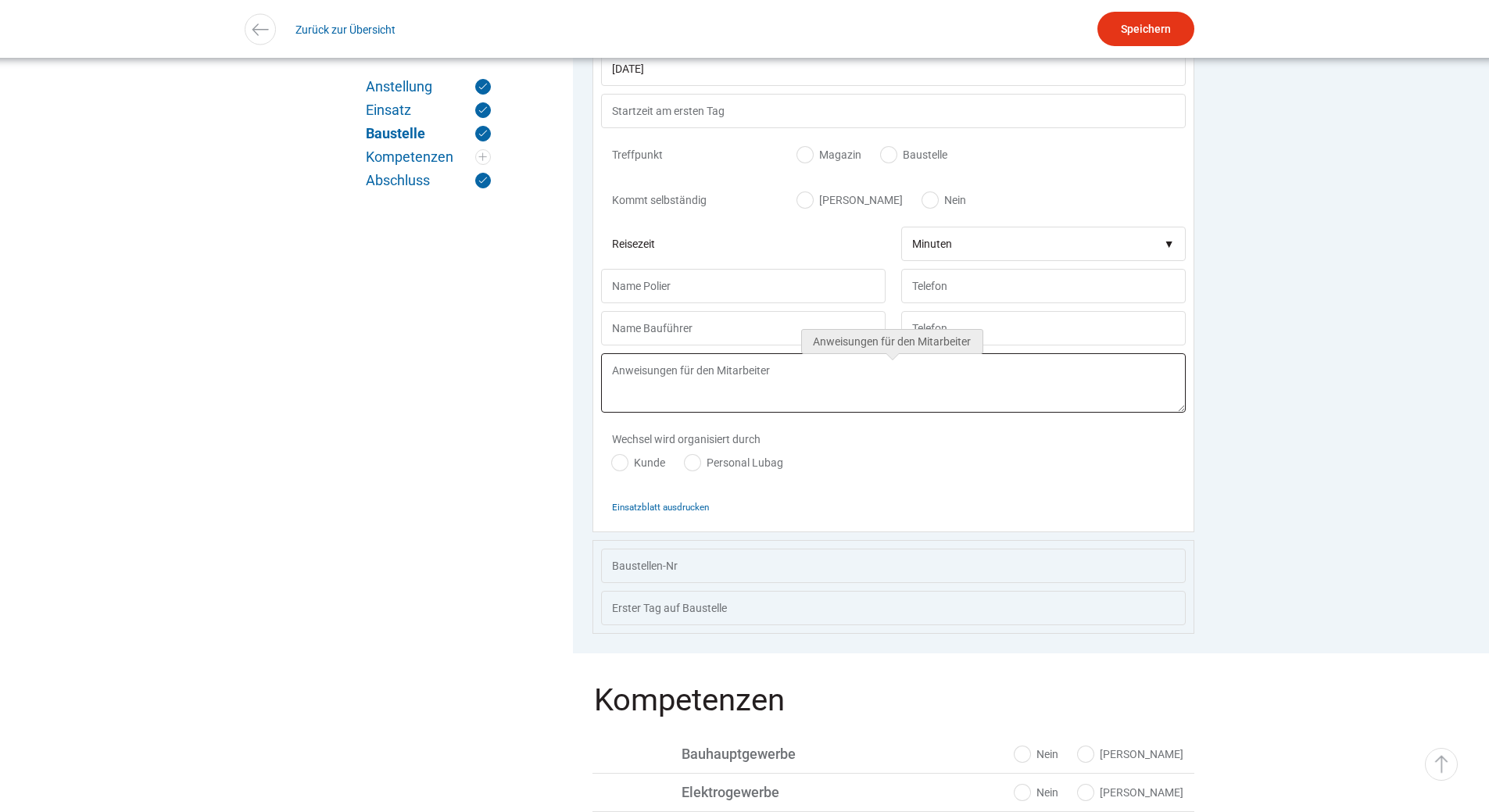
click at [664, 381] on textarea at bounding box center [894, 383] width 585 height 60
paste textarea "von 25.08.2025 Baustellen-Nr 33378 Buserschliessung Staffeln / Obermättli, Luze…"
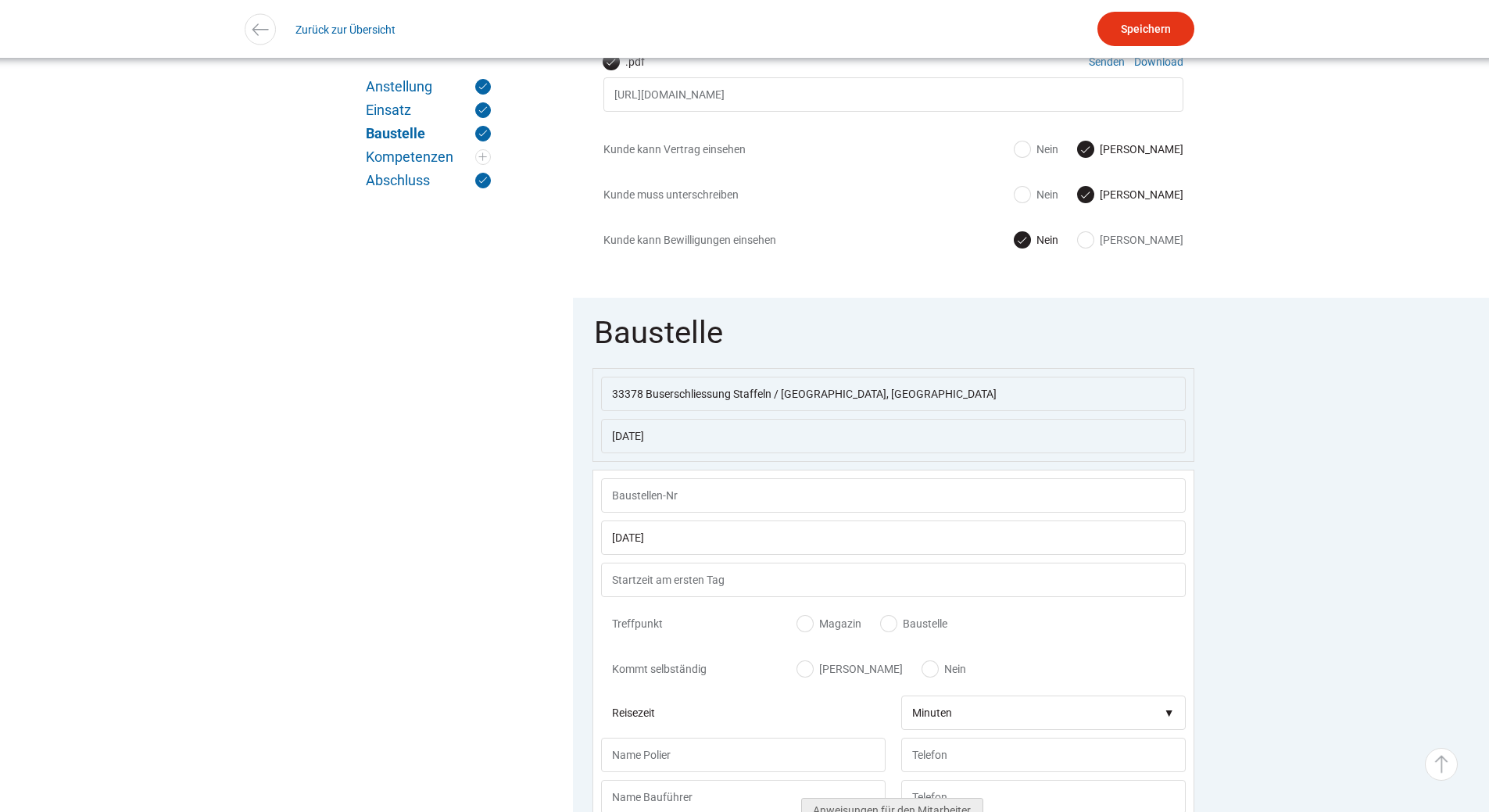
scroll to position [1047, 0]
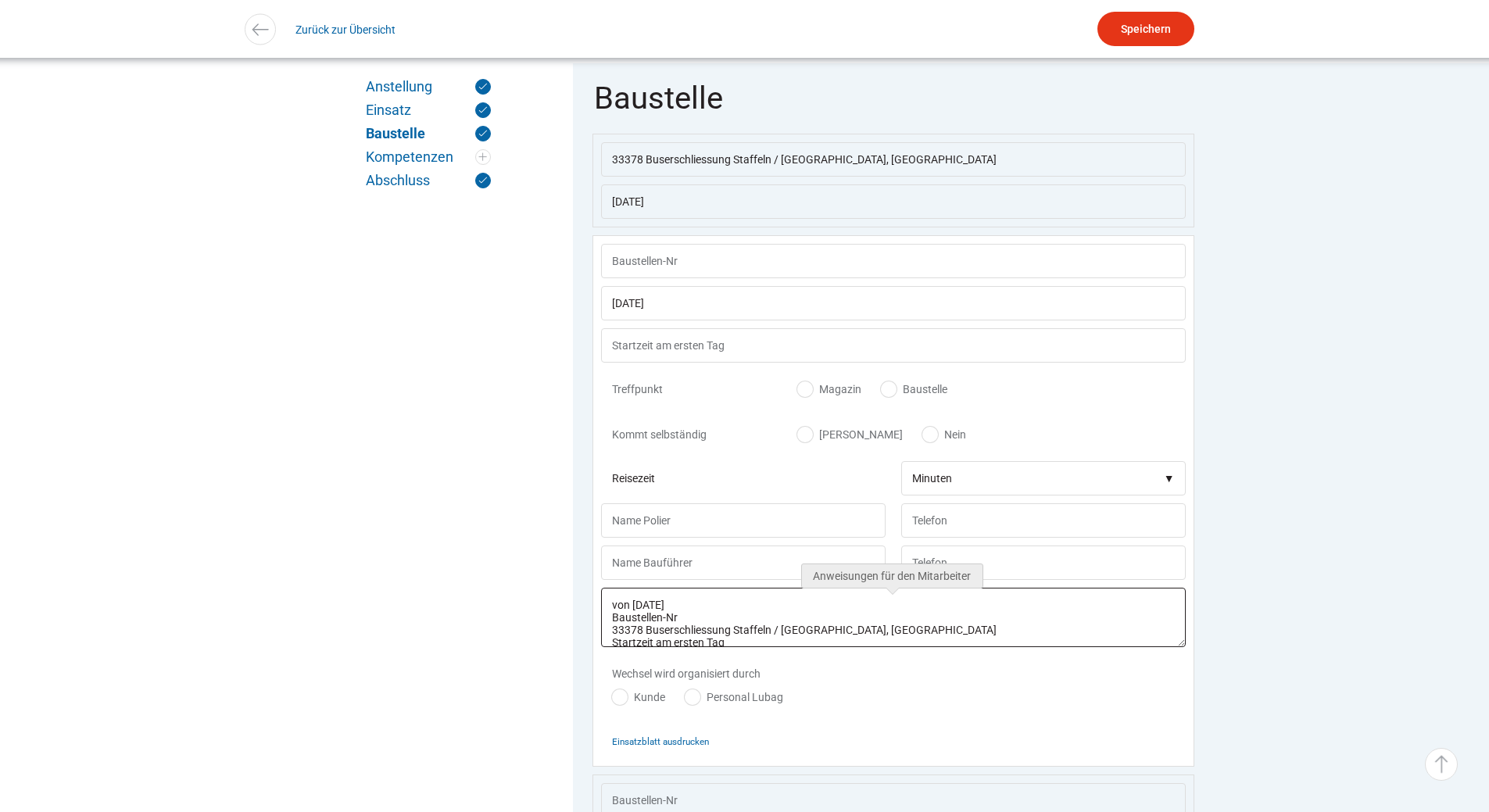
drag, startPoint x: 898, startPoint y: 644, endPoint x: 608, endPoint y: 637, distance: 290.1
click at [608, 637] on textarea "von 25.08.2025 Baustellen-Nr 33378 Buserschliessung Staffeln / Obermättli, Luze…" at bounding box center [894, 617] width 585 height 60
type textarea "von 25.08.2025 Baustellen-Nr 33378 Buserschliessung Staffeln / Obermättli, Luze…"
click at [656, 264] on input "text" at bounding box center [894, 261] width 585 height 35
paste input "Baustellen-Nr 33378 Buserschliessung Staffeln / Obermättli, Luzern"
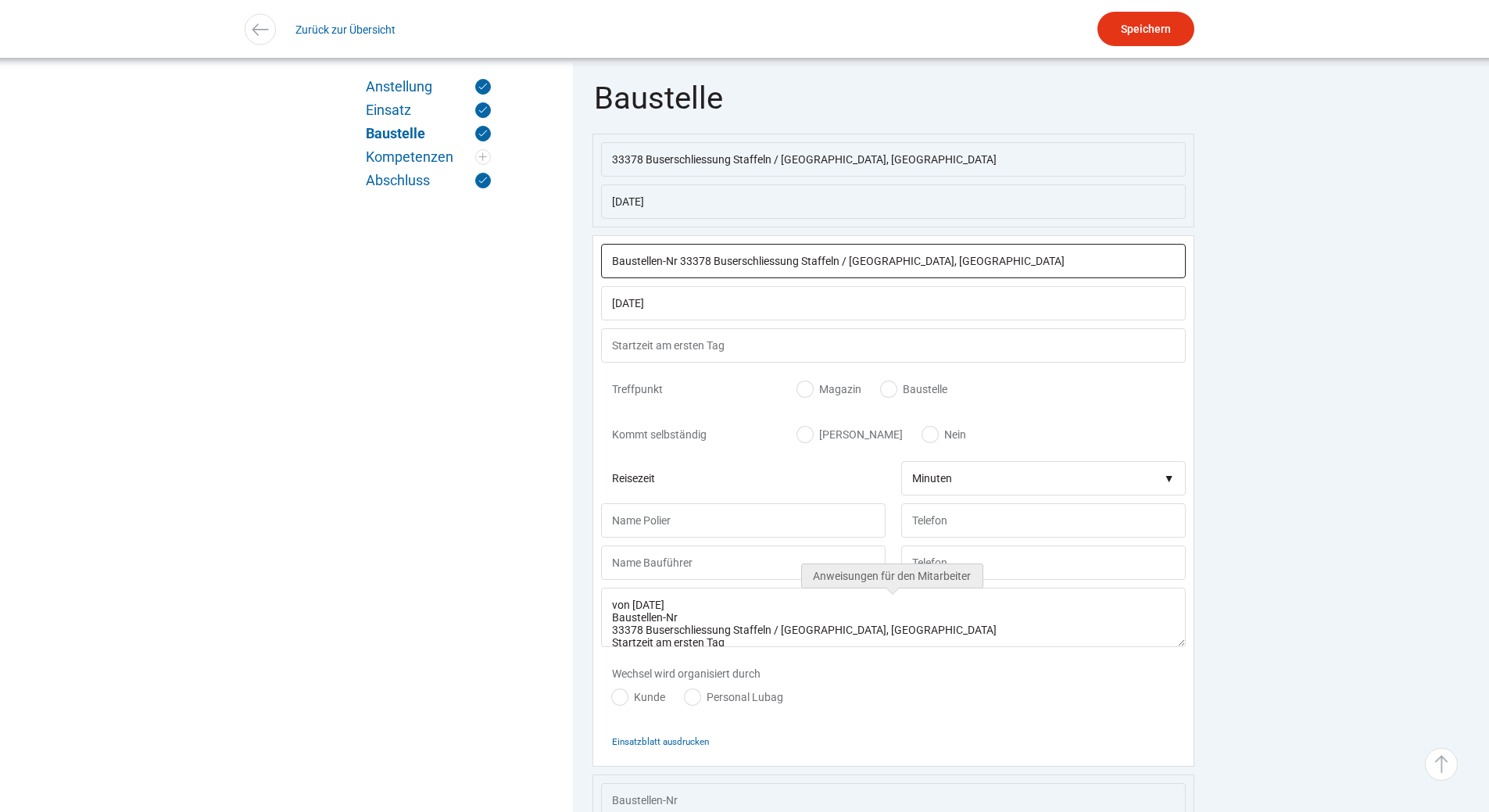
type input "Baustellen-Nr 33378 Buserschliessung Staffeln / Obermättli, Luzern"
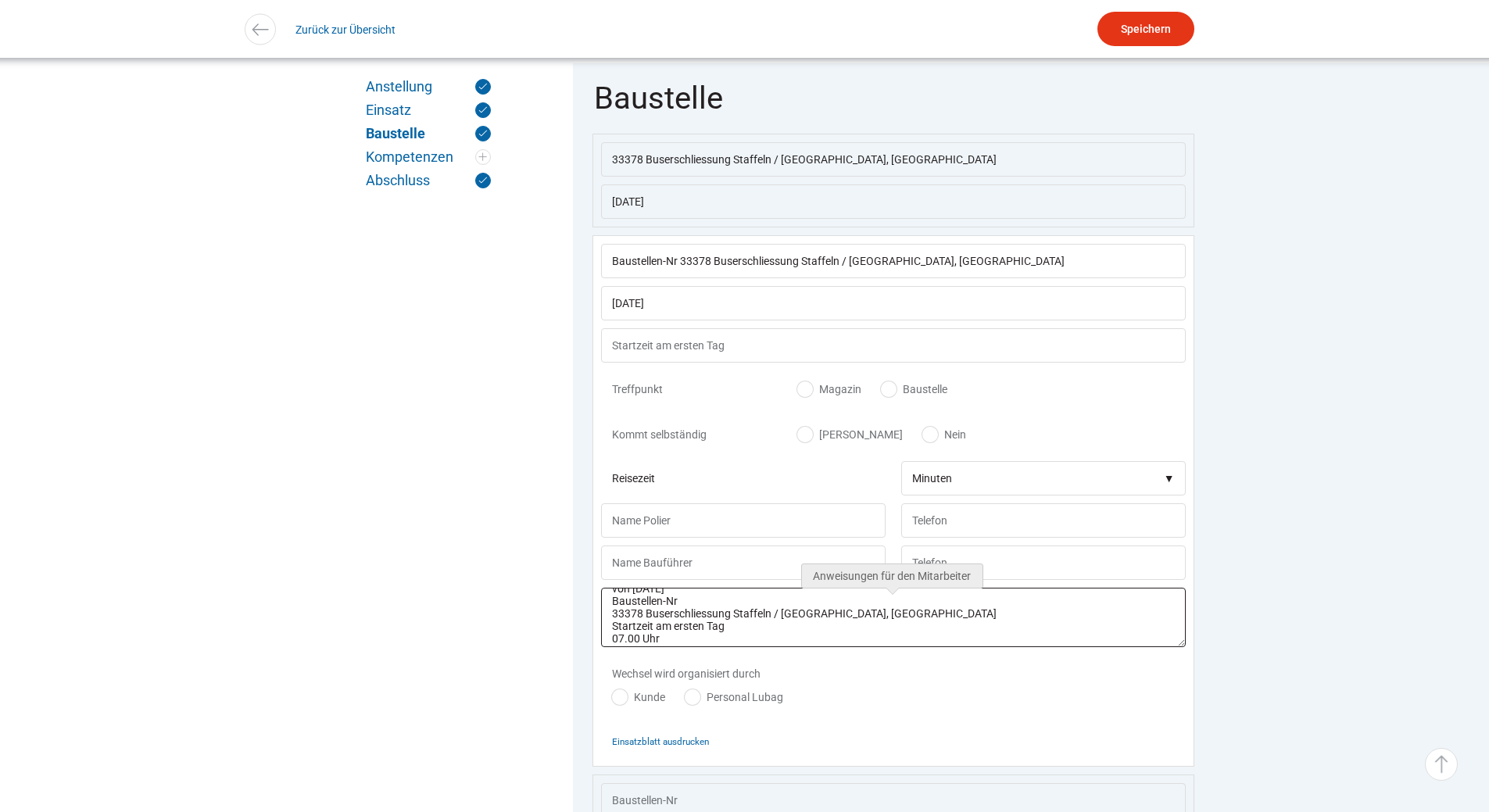
drag, startPoint x: 878, startPoint y: 651, endPoint x: 756, endPoint y: 629, distance: 124.0
click at [756, 629] on textarea "von 25.08.2025 Baustellen-Nr 33378 Buserschliessung Staffeln / Obermättli, Luze…" at bounding box center [894, 617] width 585 height 60
click at [648, 358] on input "text" at bounding box center [894, 345] width 585 height 35
type input "07:00"
click at [893, 631] on textarea "von 25.08.2025 Baustellen-Nr 33378 Buserschliessung Staffeln / Obermättli, Luze…" at bounding box center [894, 617] width 585 height 60
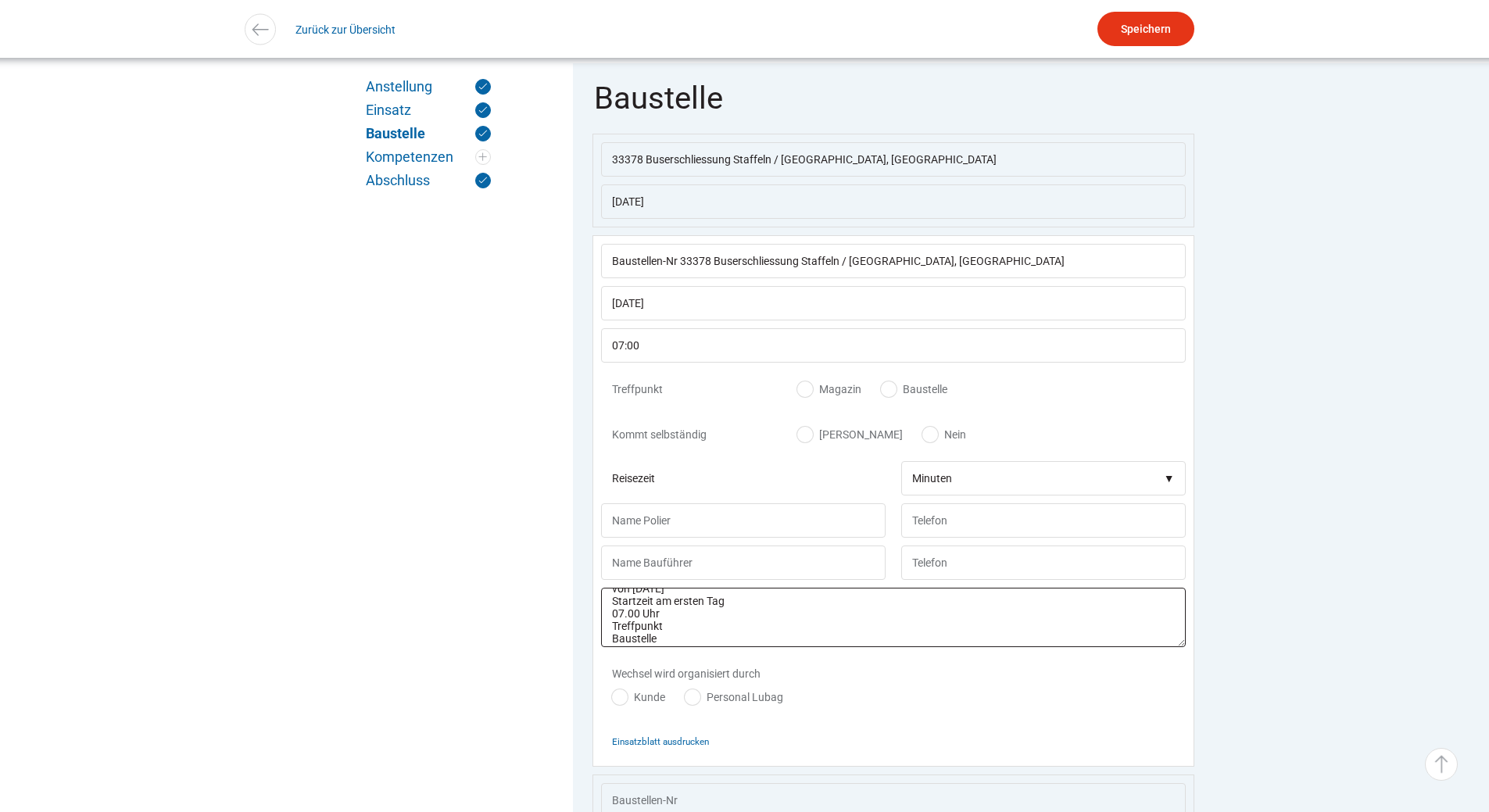
scroll to position [3, 0]
click at [669, 639] on textarea "Startzeit am ersten Tag 07.00 Uhr Treffpunkt Baustelle Obermättlistrasse 6005 L…" at bounding box center [894, 617] width 585 height 60
click at [769, 622] on textarea "Treffpunkt Baustelle Obermättlistrasse 6005 Luzern Polier Mauro Steiner 079 782…" at bounding box center [894, 617] width 585 height 60
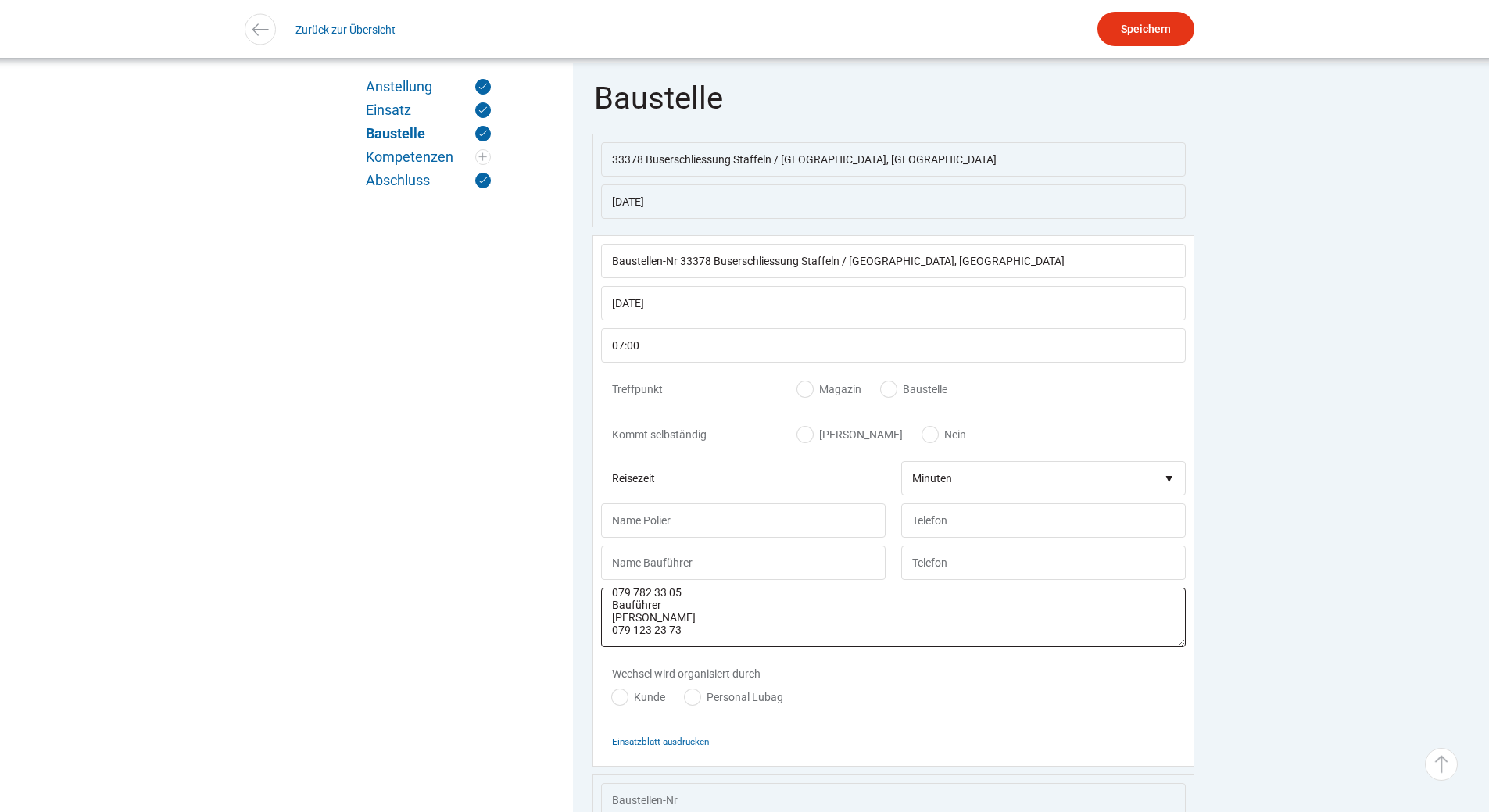
type textarea "Treffpunkt Baustelle Obermättlistrasse 6005 Luzern Polier Mauro Steiner 079 782…"
click at [897, 396] on label "Baustelle" at bounding box center [914, 389] width 66 height 16
radio input "true"
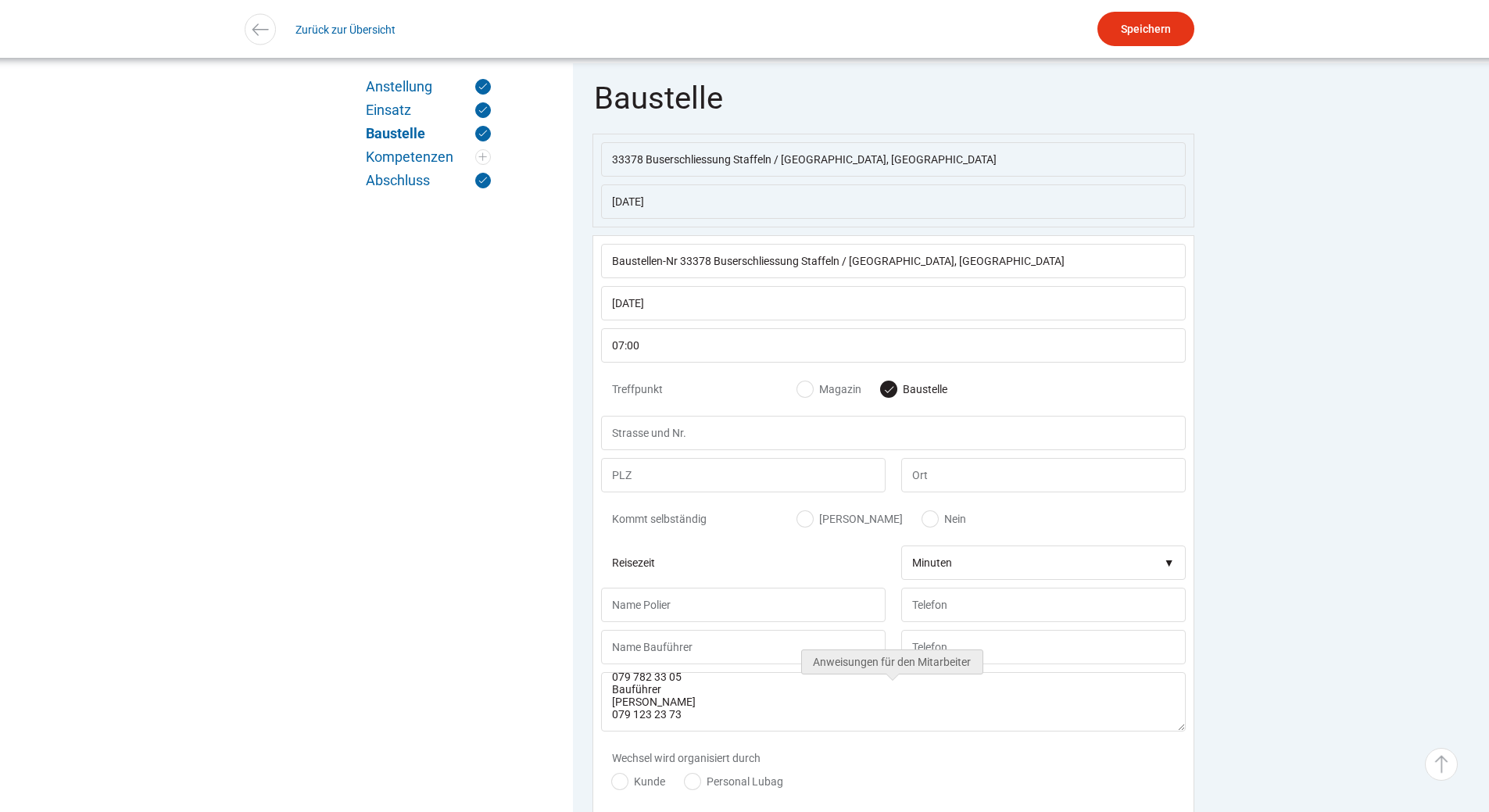
scroll to position [0, 0]
click at [669, 435] on input "text" at bounding box center [894, 433] width 585 height 35
type input "Obermättlistrasse"
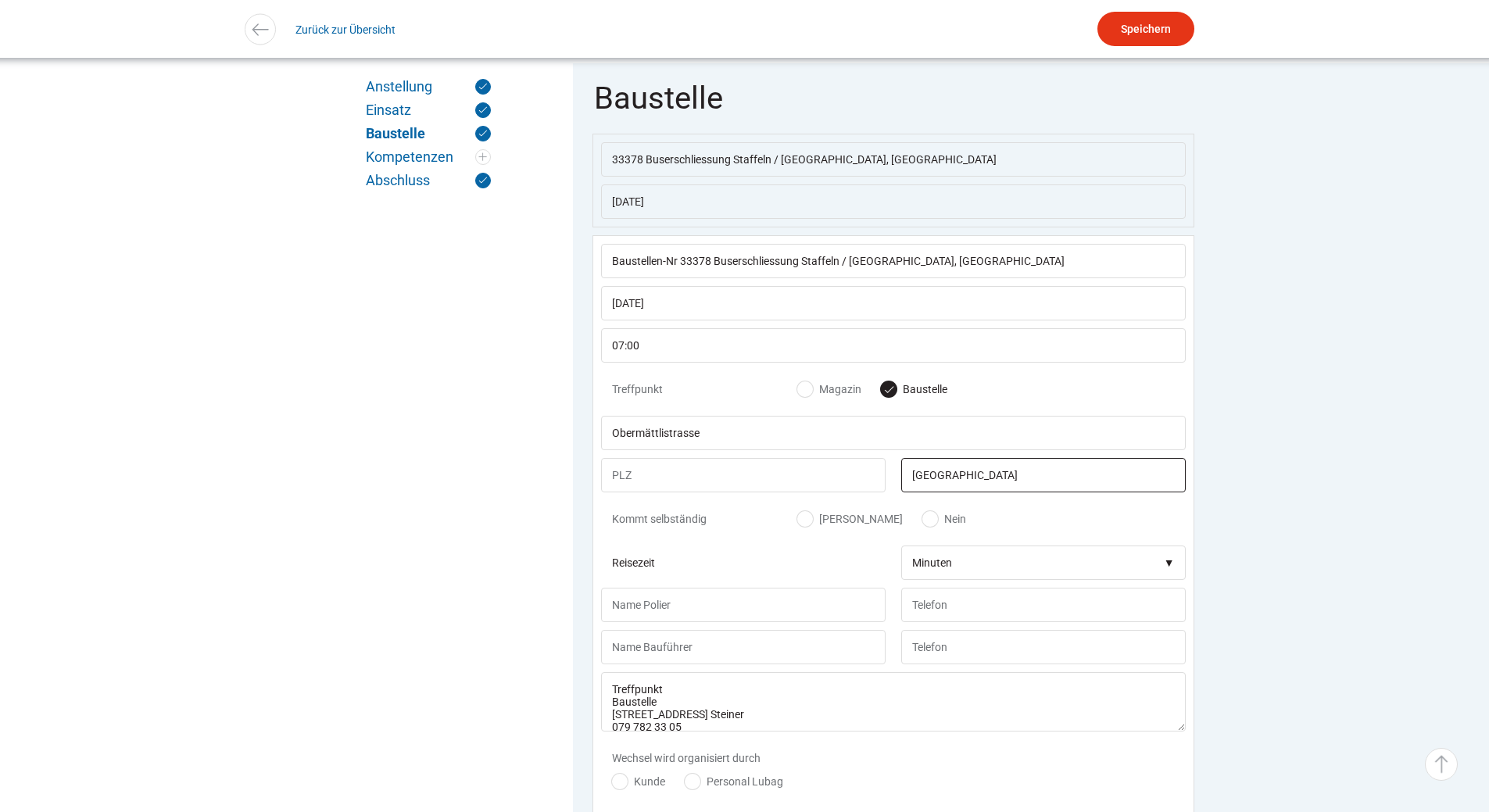
type input "Luzern"
click at [743, 542] on div "Kommt selbständig Ja Nein" at bounding box center [894, 522] width 585 height 46
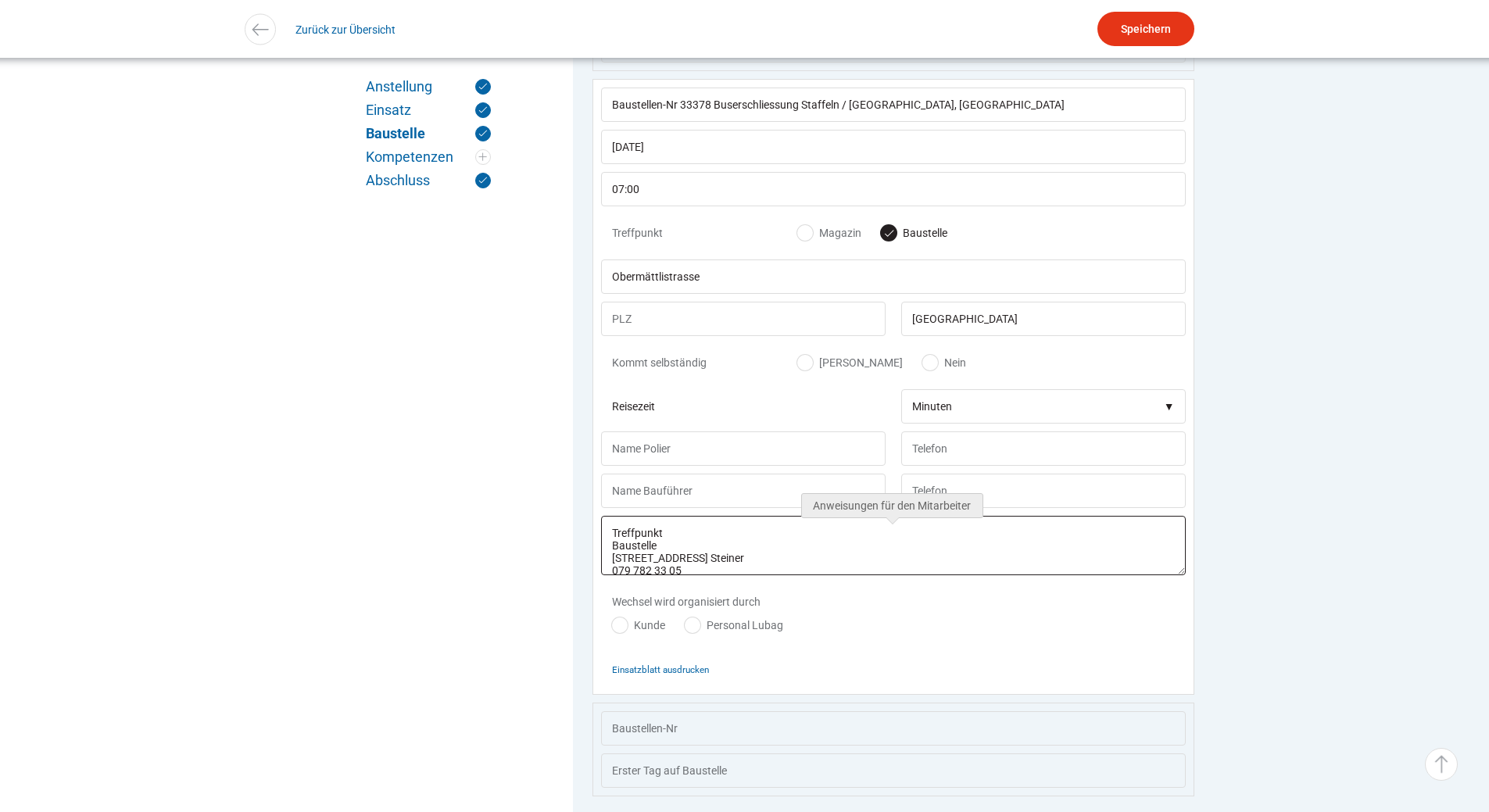
click at [704, 575] on textarea "Treffpunkt Baustelle Obermättlistrasse 6005 Luzern Polier Mauro Steiner 079 782…" at bounding box center [894, 545] width 585 height 60
drag, startPoint x: 702, startPoint y: 586, endPoint x: 659, endPoint y: 563, distance: 48.8
click at [659, 563] on textarea "Treffpunkt Baustelle Obermättlistrasse 6005 Luzern Polier Mauro Steiner 079 782…" at bounding box center [894, 545] width 585 height 60
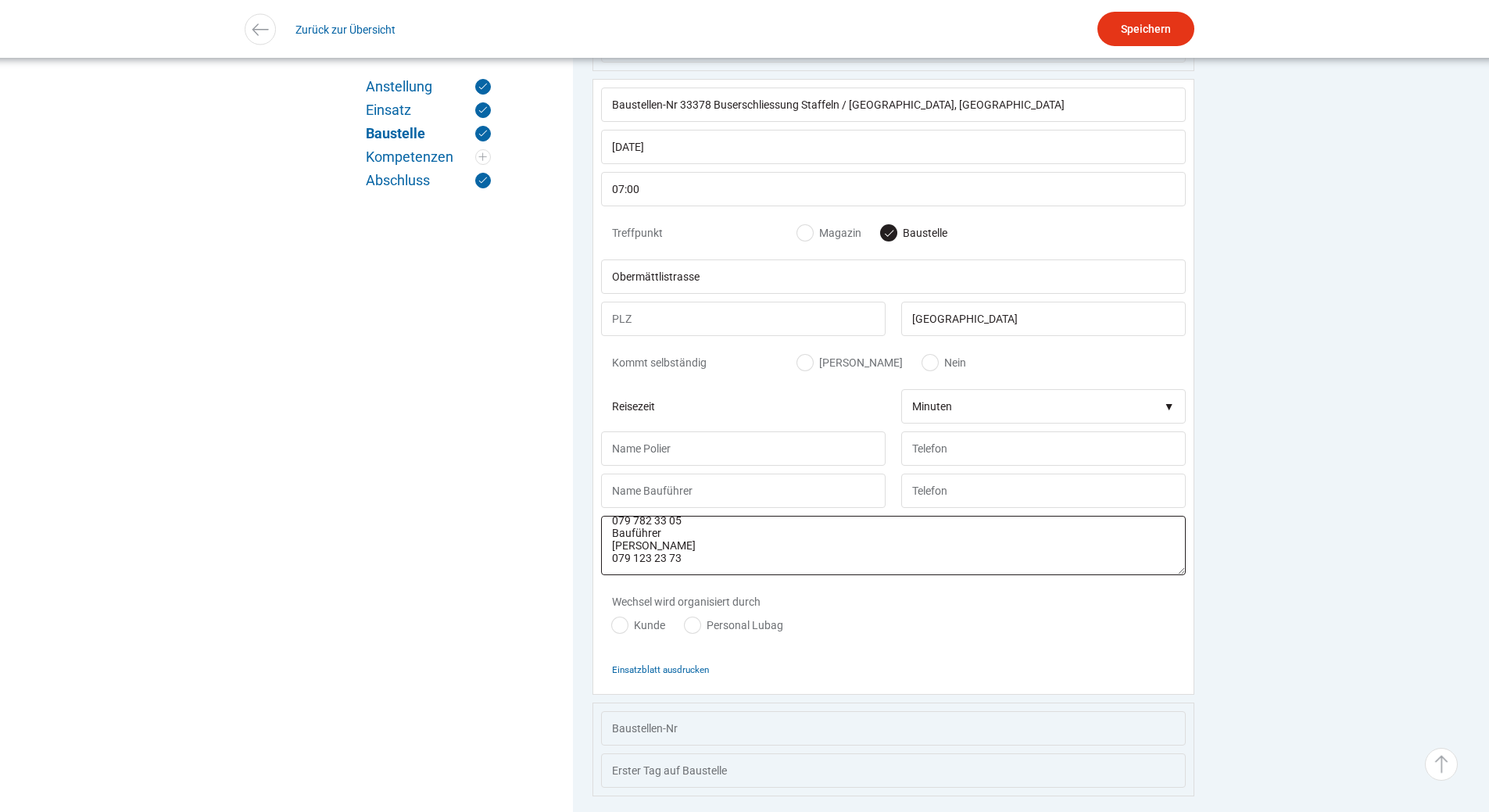
click at [781, 567] on textarea "Treffpunkt Baustelle Obermättlistrasse 6005 Luzern Polier Mauro Steiner 079 782…" at bounding box center [894, 545] width 585 height 60
click at [661, 453] on input "text" at bounding box center [744, 449] width 285 height 35
type input "B"
type input "Mauro Steiner"
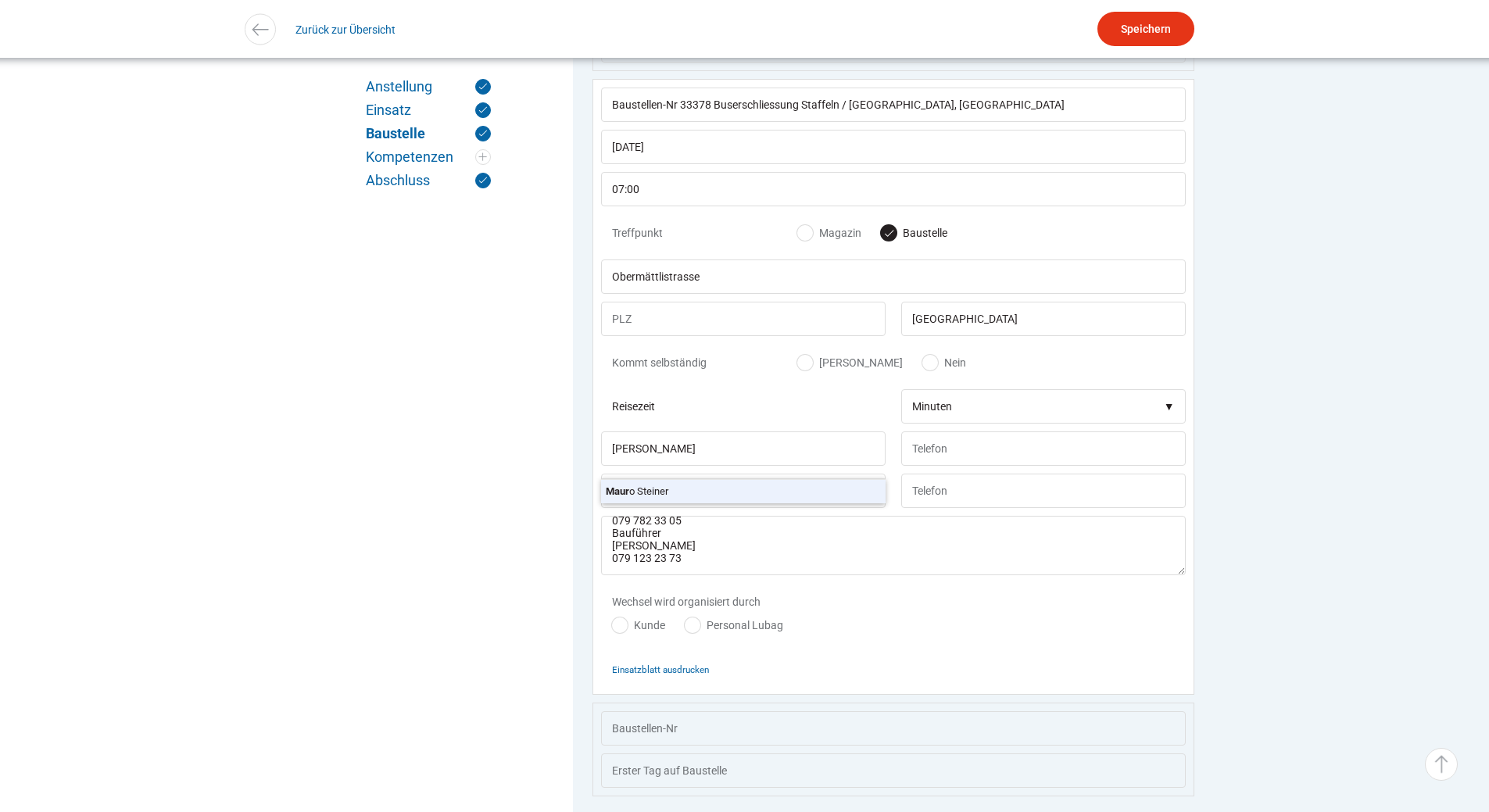
type input "079 782 33 05"
click at [634, 507] on input "text" at bounding box center [744, 491] width 285 height 35
type input "R"
type input "Tizian Dossenbach"
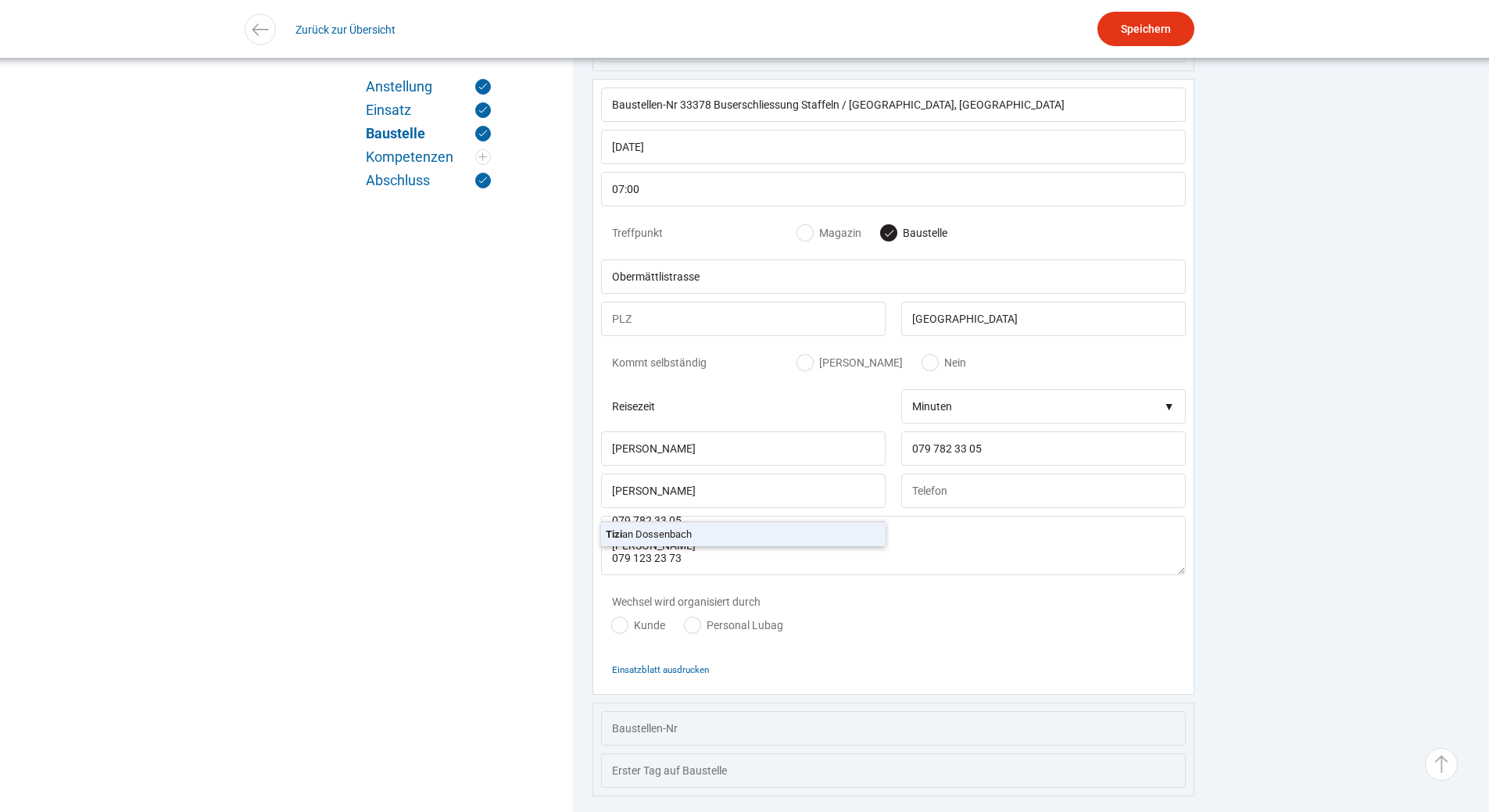
type input "079 123 23 73"
drag, startPoint x: 700, startPoint y: 577, endPoint x: 619, endPoint y: 548, distance: 86.0
click at [619, 548] on textarea "Treffpunkt Baustelle Obermättlistrasse 6005 Luzern Polier Mauro Steiner 079 782…" at bounding box center [894, 545] width 585 height 60
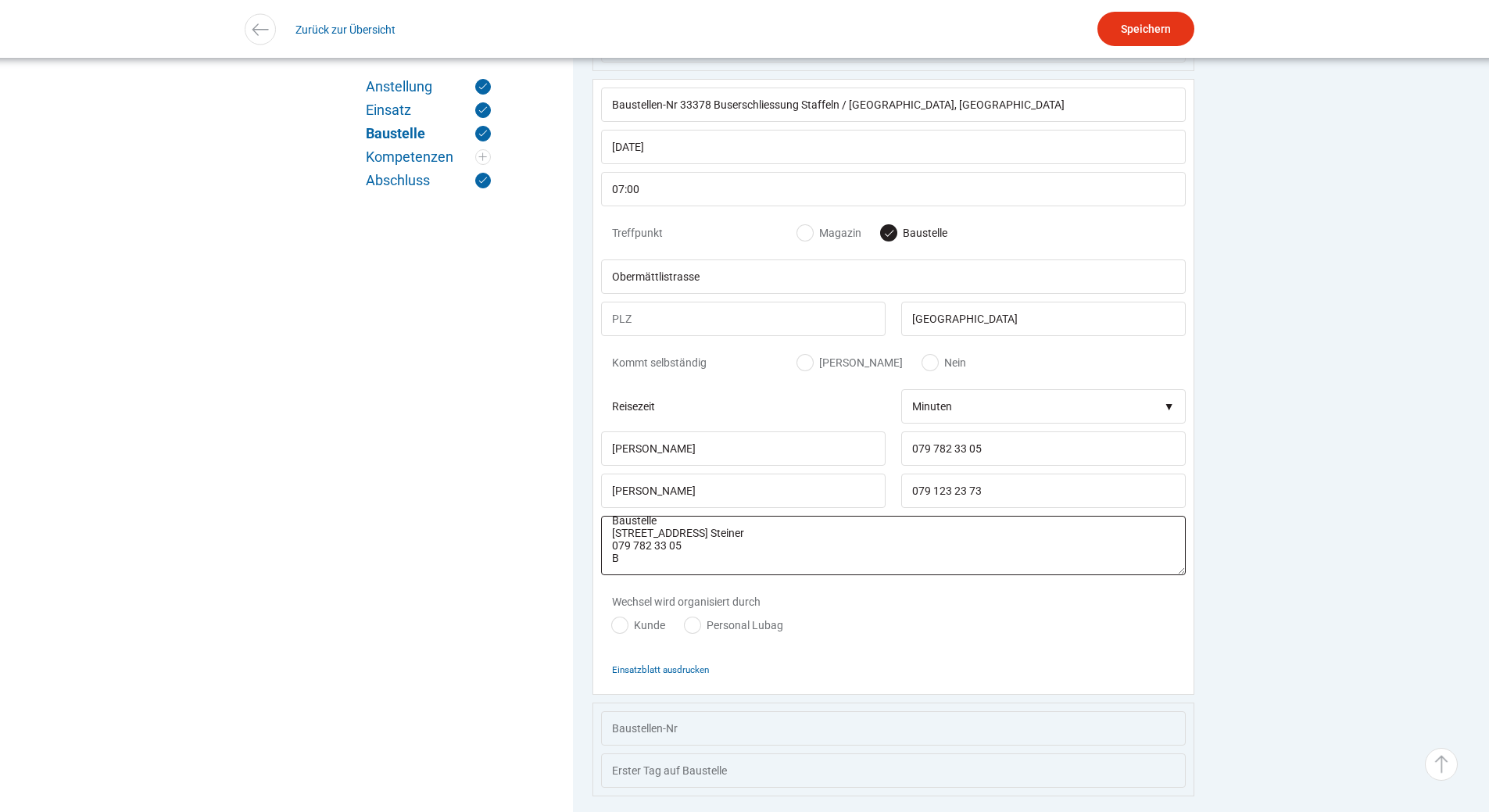
scroll to position [0, 0]
drag, startPoint x: 629, startPoint y: 584, endPoint x: 614, endPoint y: 538, distance: 48.4
click at [614, 538] on textarea "Treffpunkt Baustelle Obermättlistrasse 6005 Luzern Polier Mauro Steiner 079 782…" at bounding box center [894, 545] width 585 height 60
click at [741, 551] on textarea "Treffpunkt Baustelle Obermättlistrasse 6005 Luzern Polier Mauro Steiner 079 782…" at bounding box center [894, 545] width 585 height 60
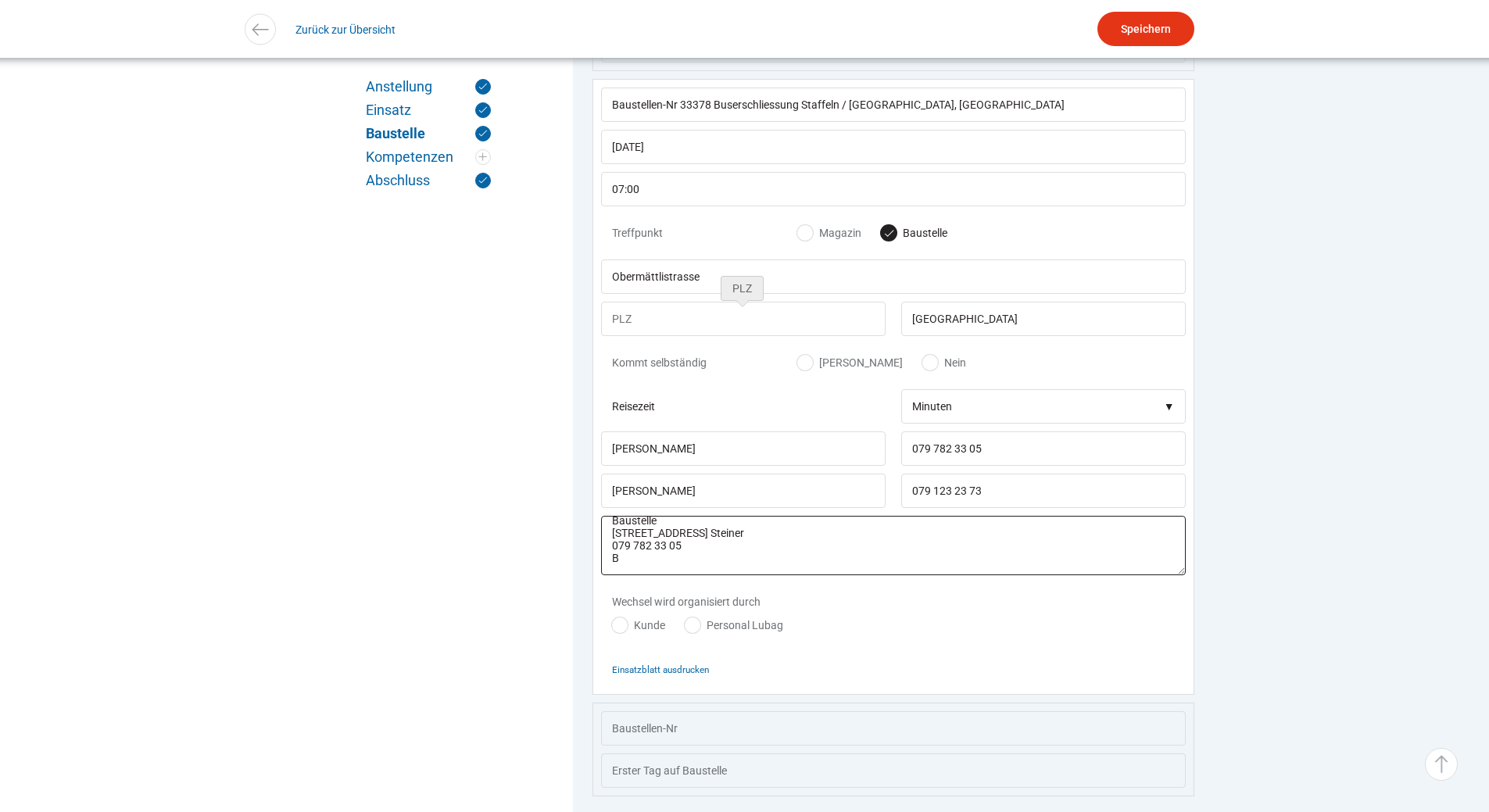
type textarea "Treffpunkt Baustelle Obermättlistrasse 6005 Luzern Polier Mauro Steiner 079 782…"
click at [633, 324] on input "text" at bounding box center [744, 319] width 285 height 35
type input "6005"
drag, startPoint x: 653, startPoint y: 580, endPoint x: 598, endPoint y: 507, distance: 91.4
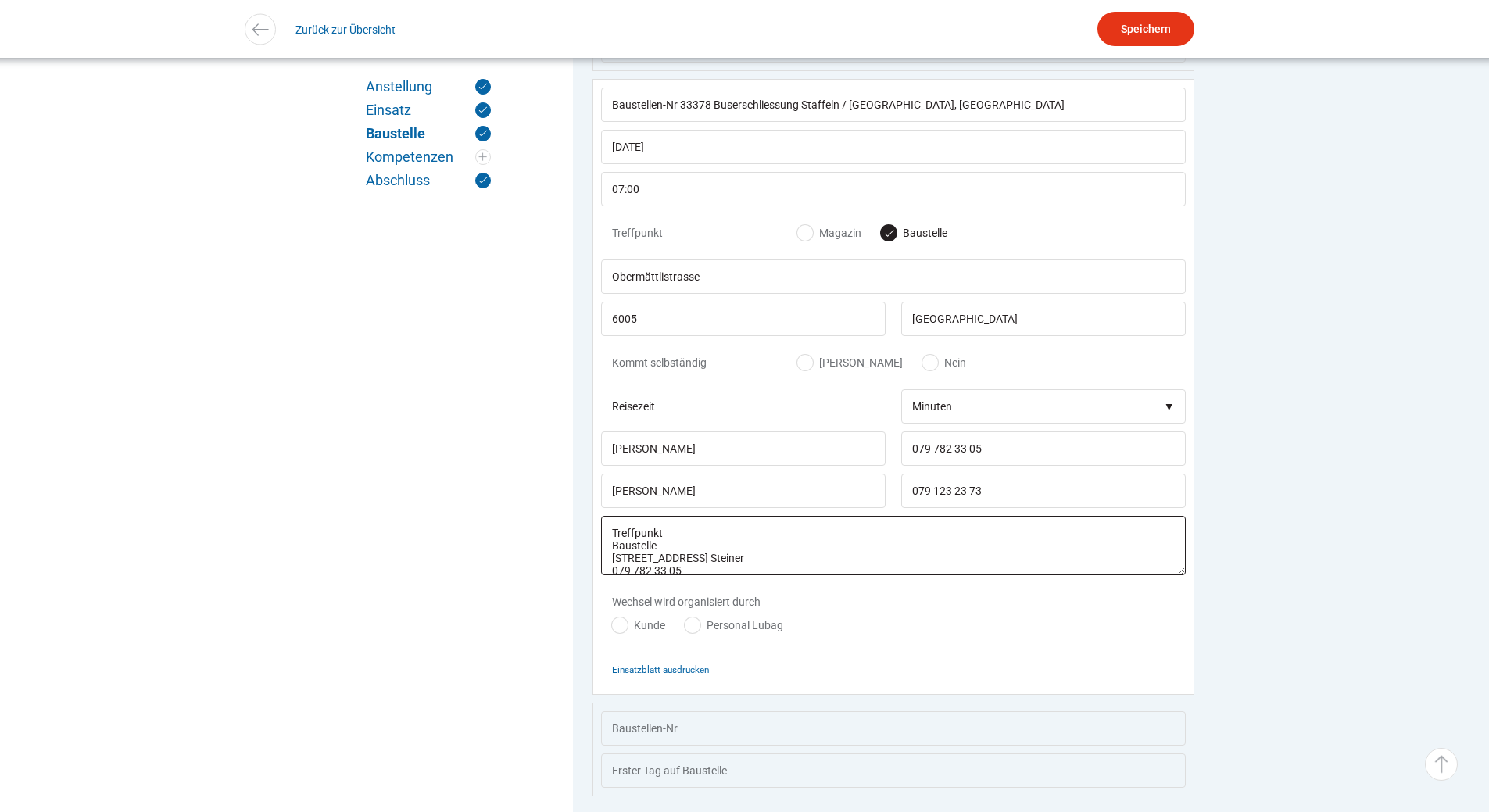
click at [598, 507] on div "Baustellen-Nr 33378 Buserschliessung Staffeln / Obermättli, Luzern 25.08.2025 0…" at bounding box center [893, 387] width 602 height 616
drag, startPoint x: 620, startPoint y: 579, endPoint x: 610, endPoint y: 560, distance: 21.5
click at [610, 560] on textarea "Mauro Steiner 079 782 33 05 B" at bounding box center [894, 545] width 585 height 60
type textarea "79 782 33 05 B"
drag, startPoint x: 622, startPoint y: 565, endPoint x: 595, endPoint y: 544, distance: 34.2
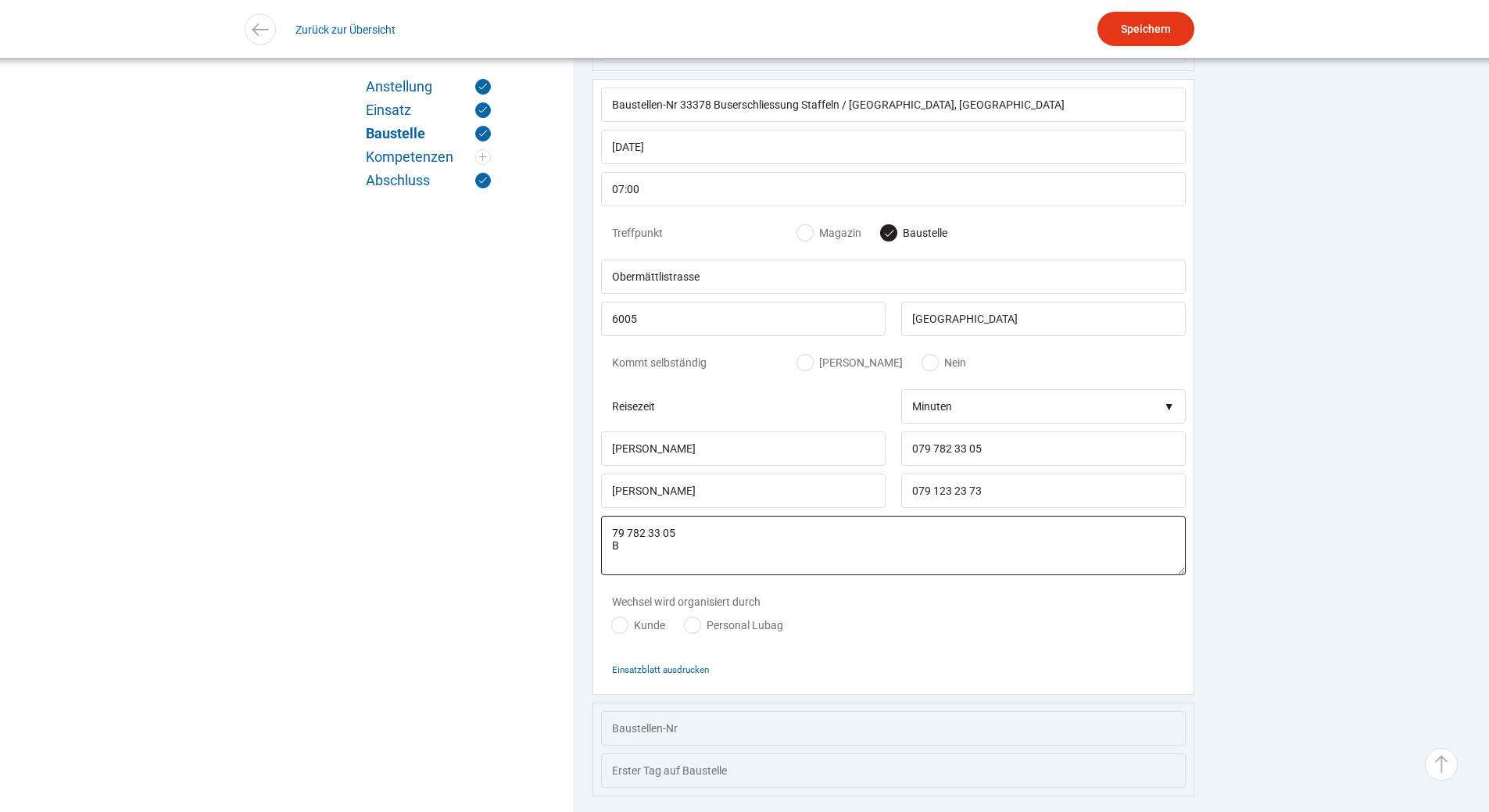
click at [595, 544] on div "Baustellen-Nr 33378 Buserschliessung Staffeln / Obermättli, Luzern 25.08.2025 0…" at bounding box center [893, 387] width 602 height 616
click at [1147, 26] on input "Speichern" at bounding box center [1145, 29] width 97 height 35
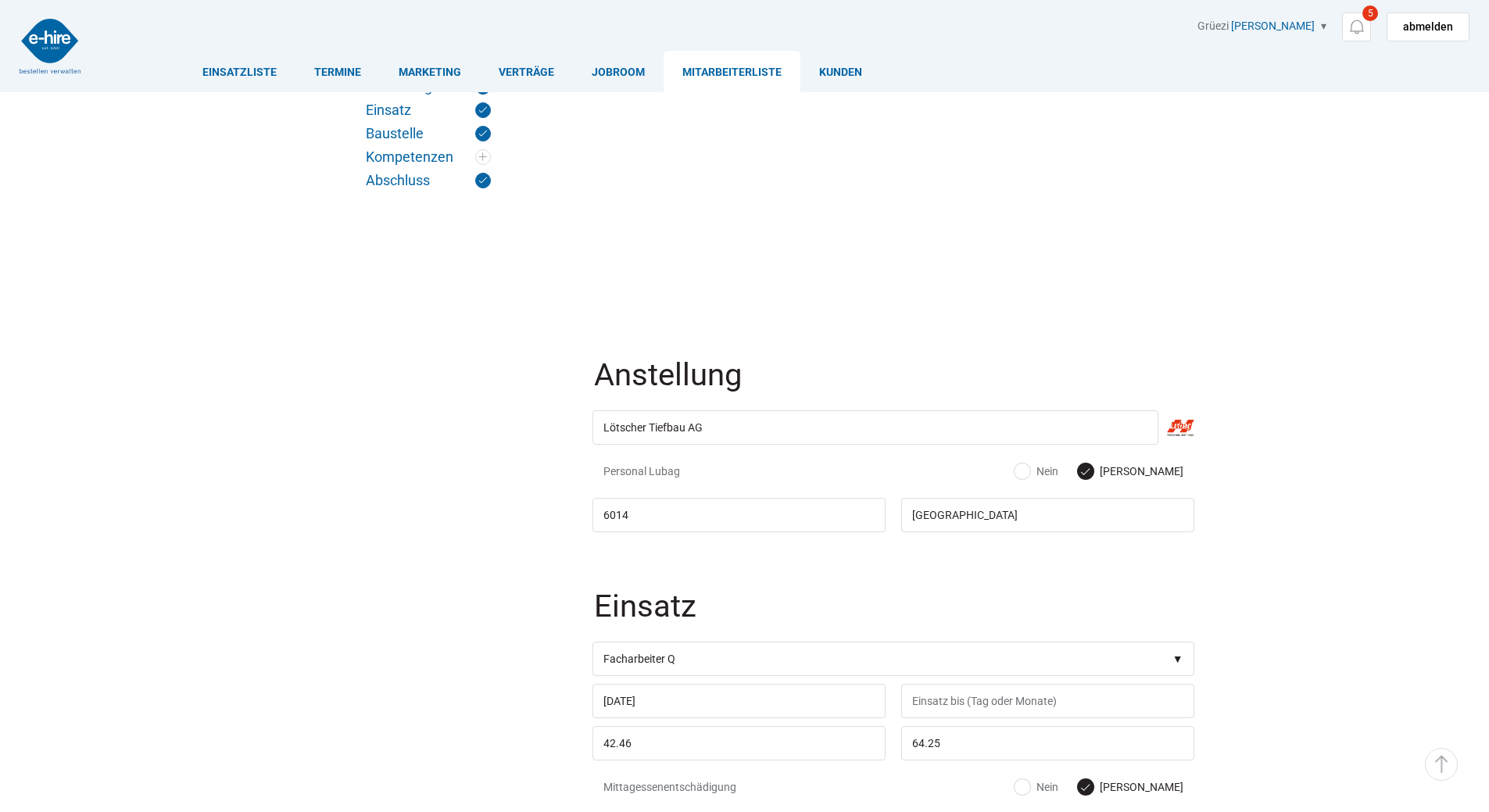
scroll to position [1203, 0]
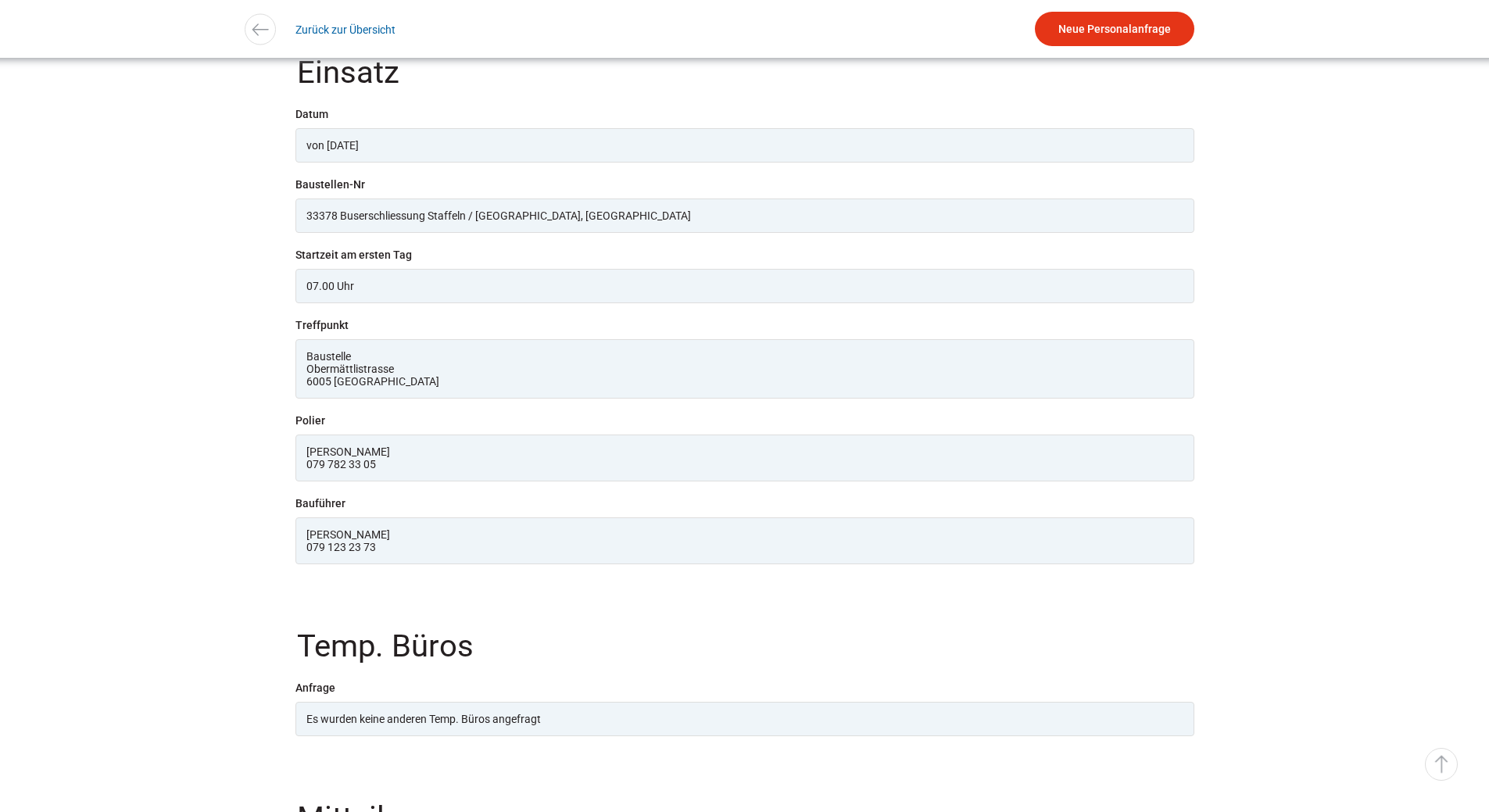
scroll to position [1406, 0]
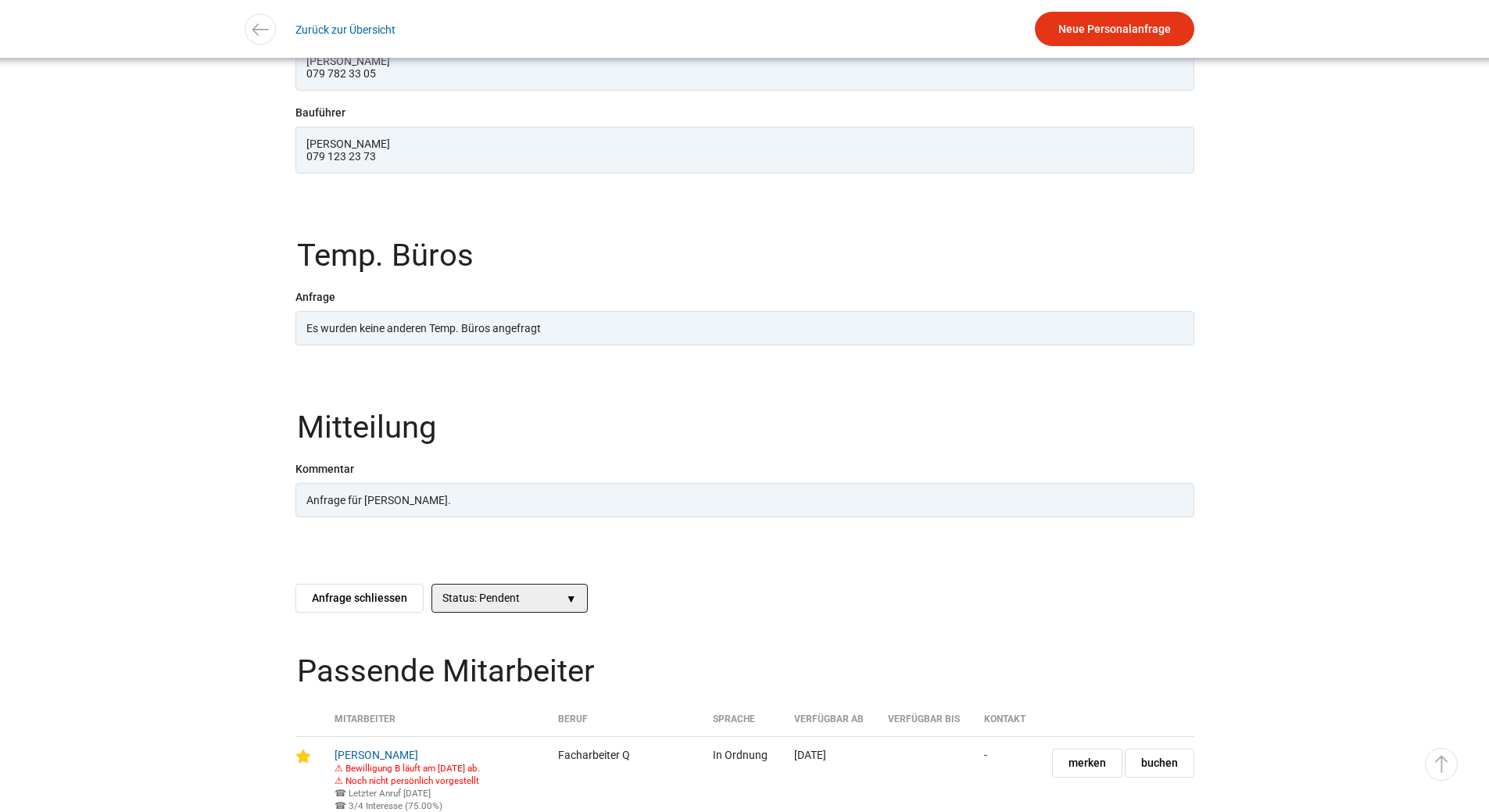
click at [561, 613] on select"] "Status: Pendent > Gesendet > Weitergeleitet > Erledigt > Gelöscht" at bounding box center [509, 598] width 157 height 29
select select"] "Erledigt"
click at [431, 611] on select"] "Status: Pendent > Gesendet > Weitergeleitet > Erledigt > Gelöscht" at bounding box center [509, 598] width 157 height 29
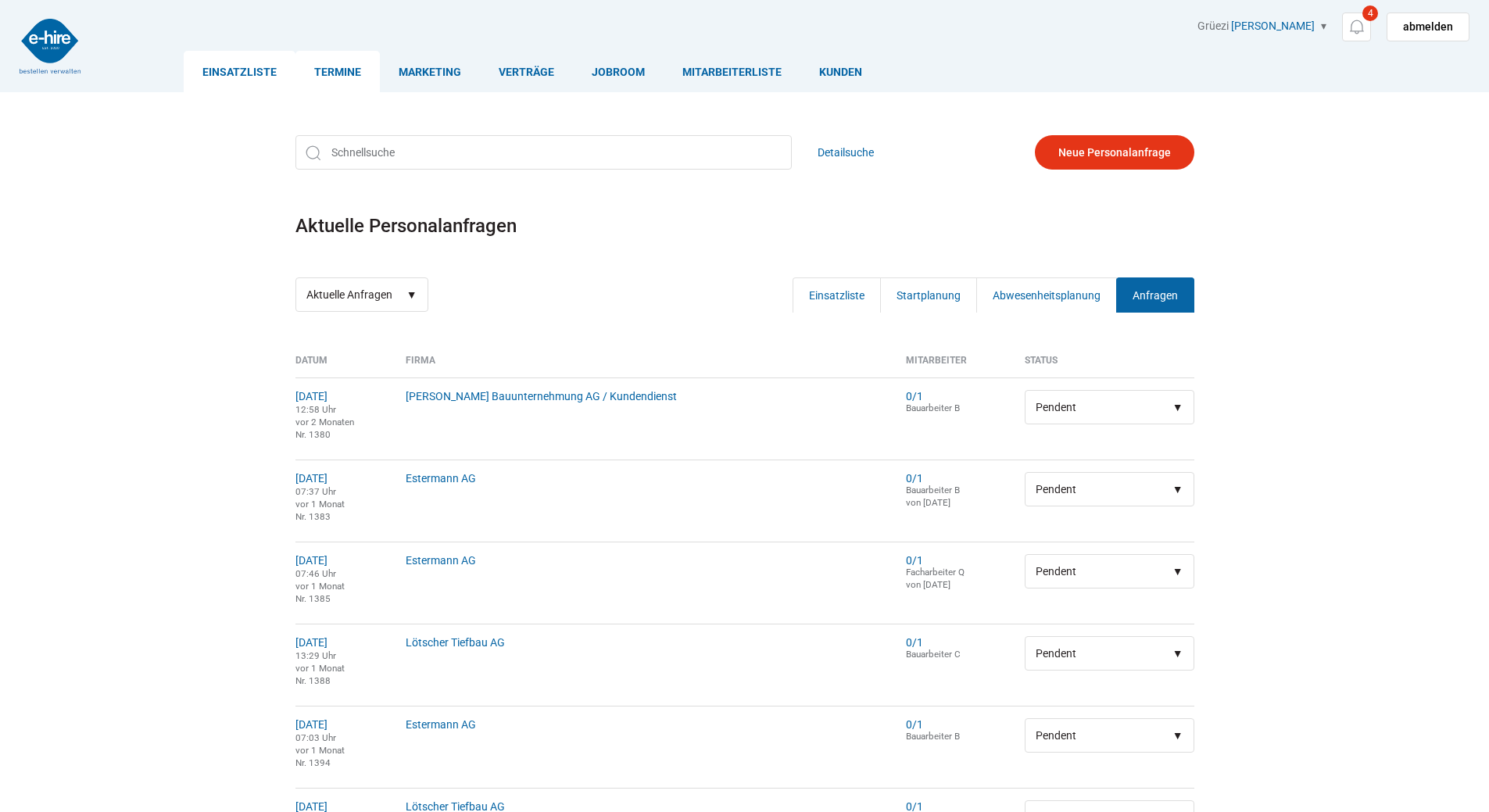
click at [340, 70] on link "Termine" at bounding box center [338, 71] width 84 height 41
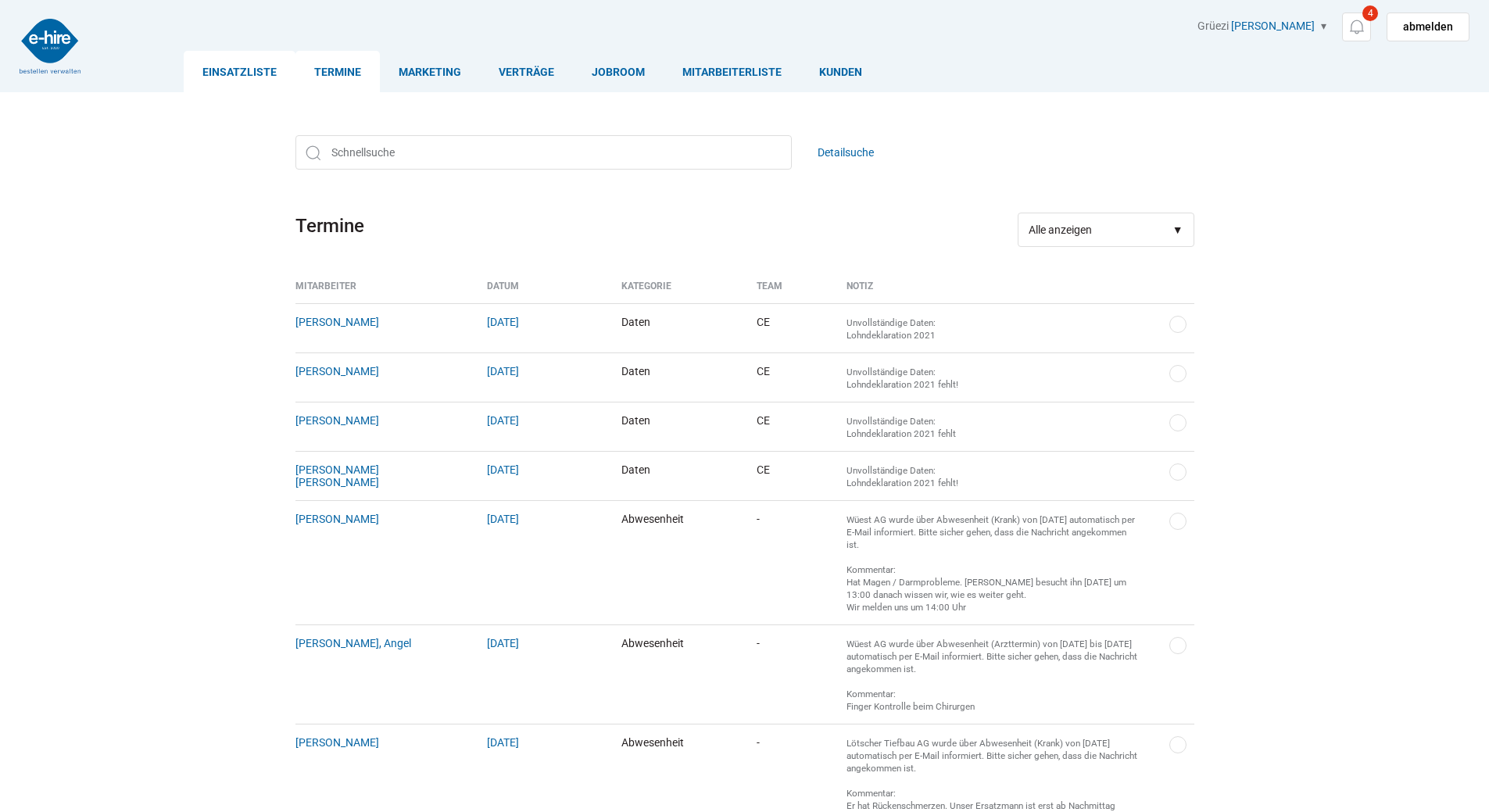
click at [203, 66] on link "Einsatzliste" at bounding box center [239, 71] width 112 height 41
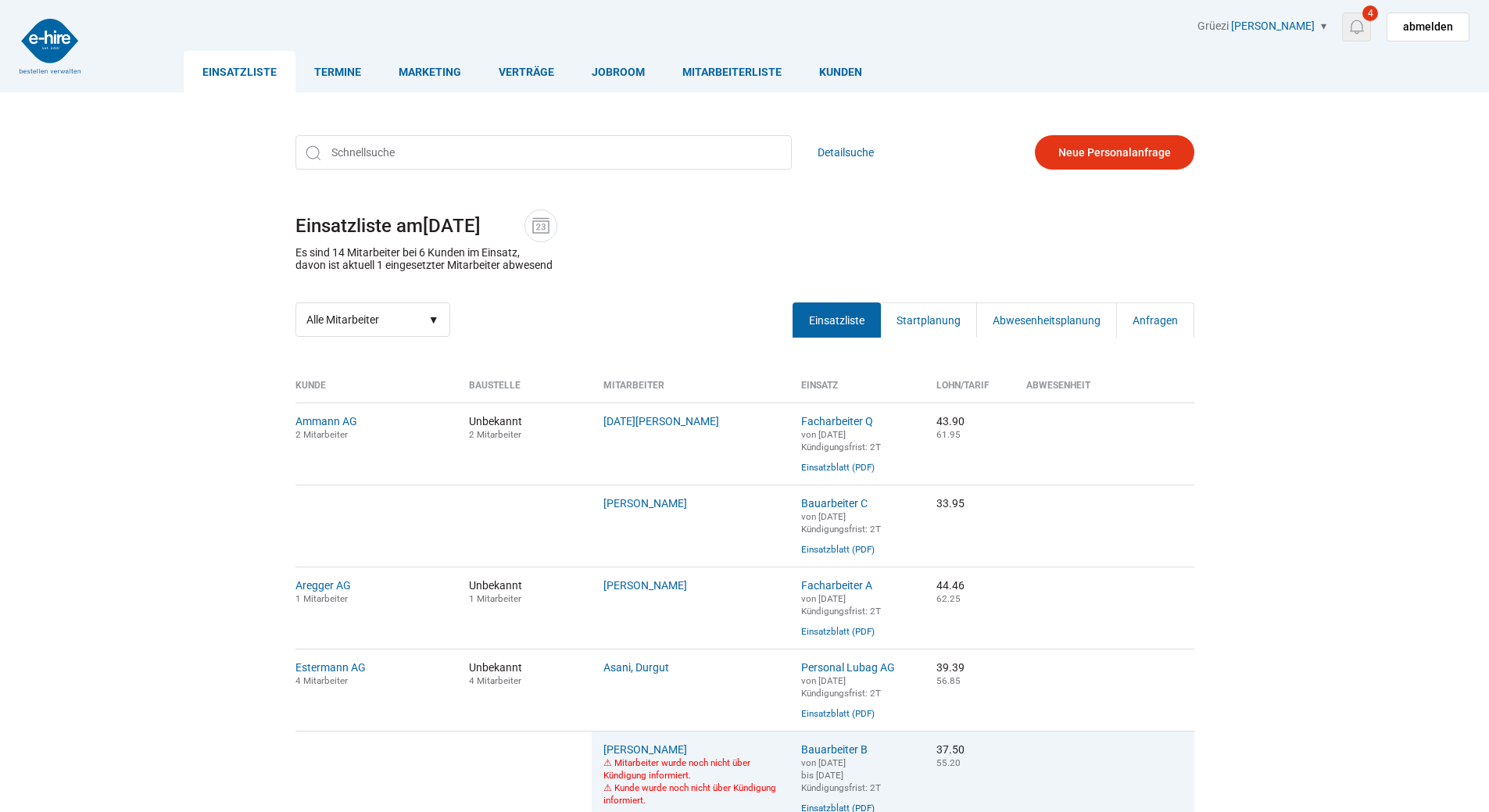
click at [1357, 26] on img at bounding box center [1356, 27] width 20 height 20
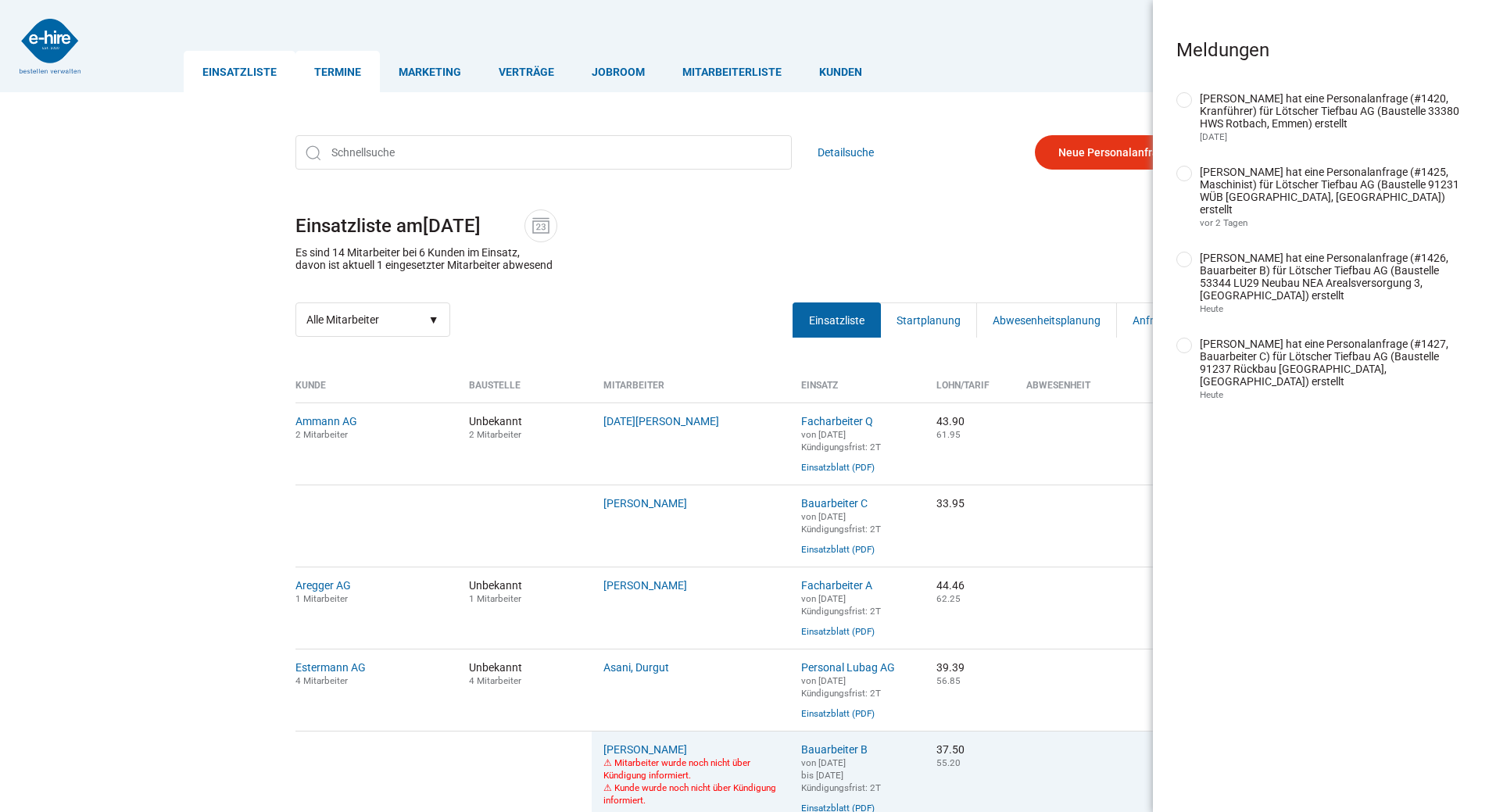
click at [328, 62] on link "Termine" at bounding box center [338, 71] width 84 height 41
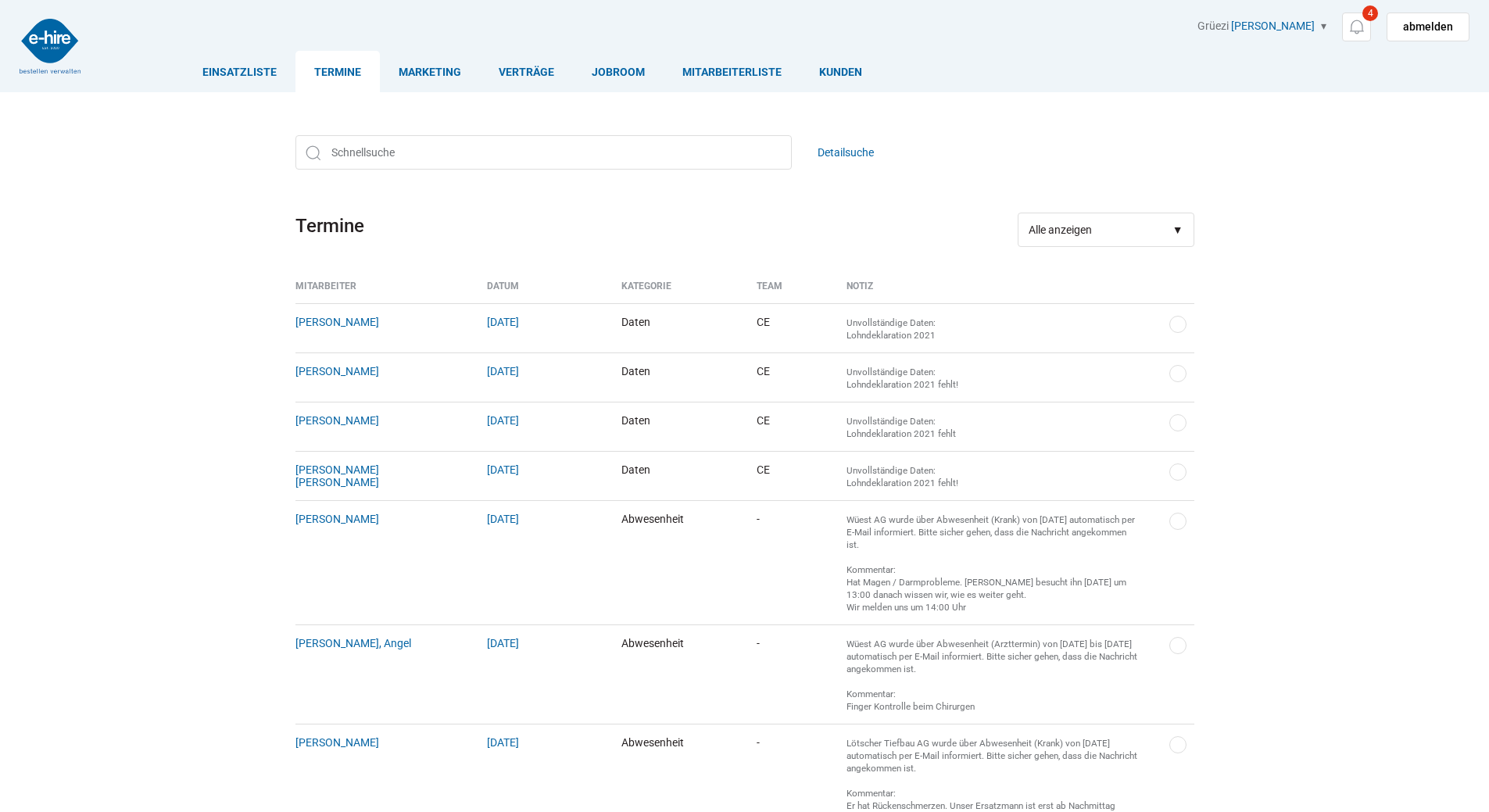
click at [230, 65] on link "Einsatzliste" at bounding box center [239, 71] width 112 height 41
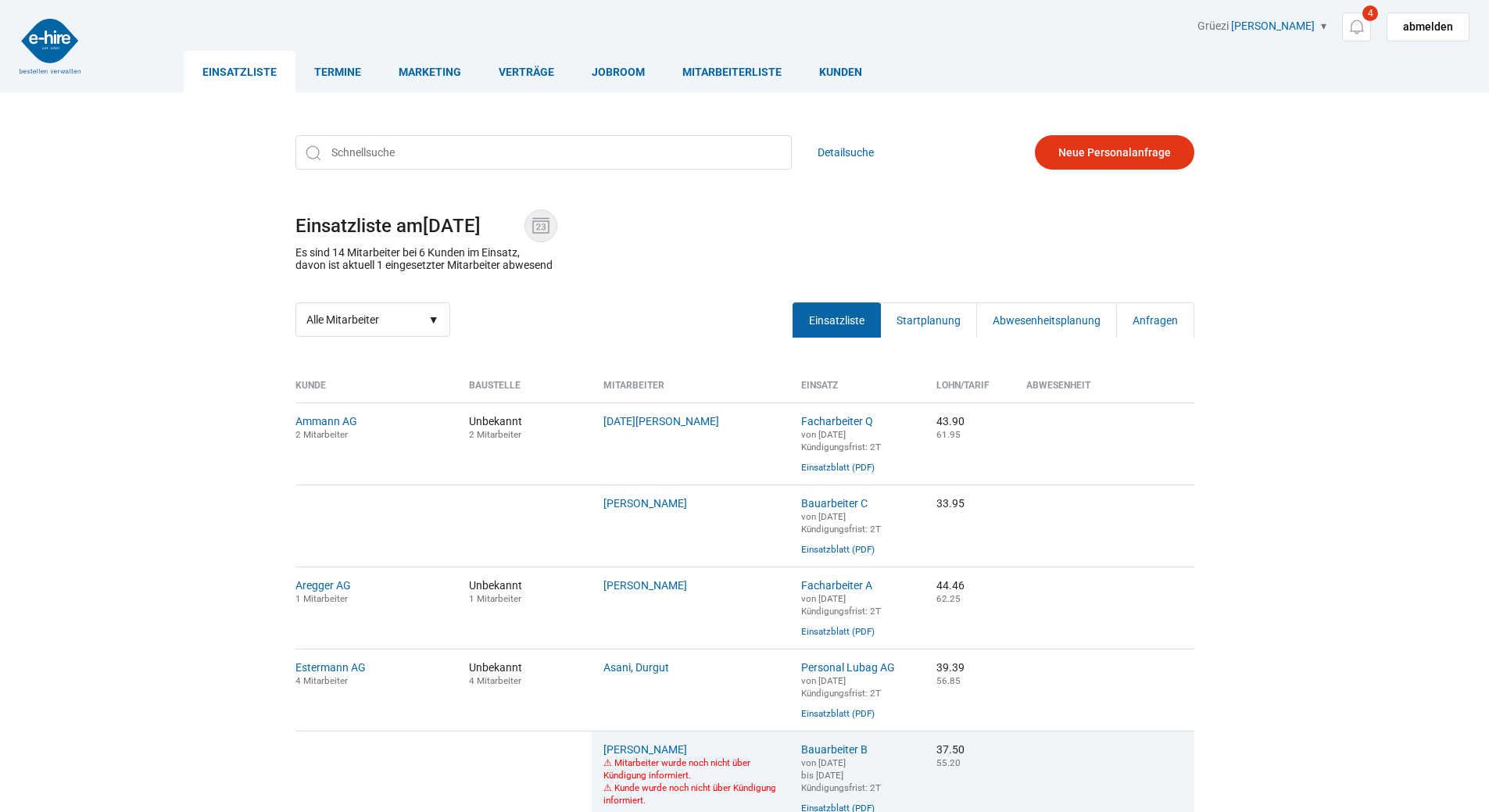
click at [544, 221] on img at bounding box center [541, 226] width 23 height 23
click at [524, 221] on input "[DATE]" at bounding box center [474, 226] width 102 height 22
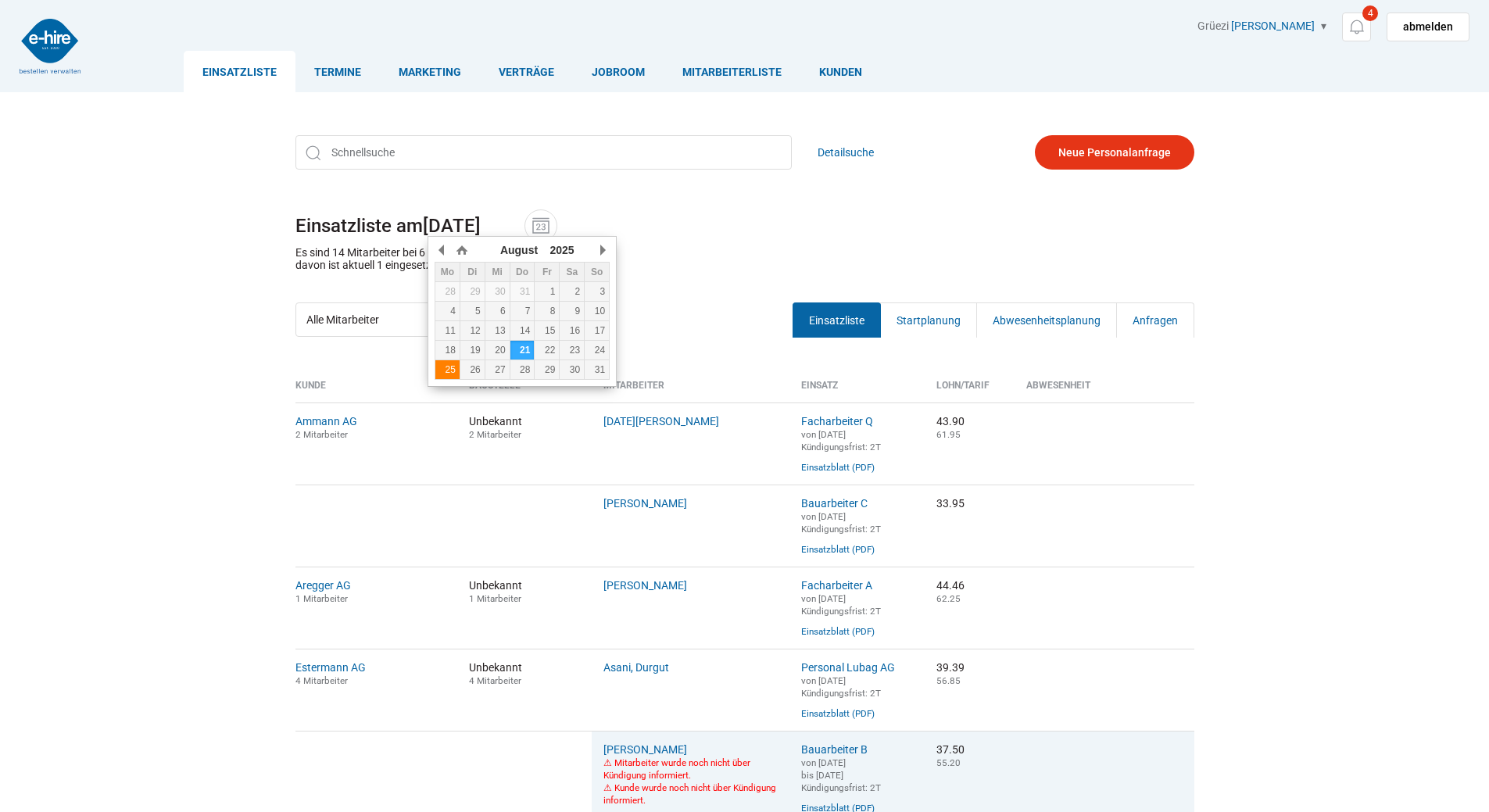
click at [446, 373] on div "25" at bounding box center [447, 369] width 24 height 11
type input "[DATE]"
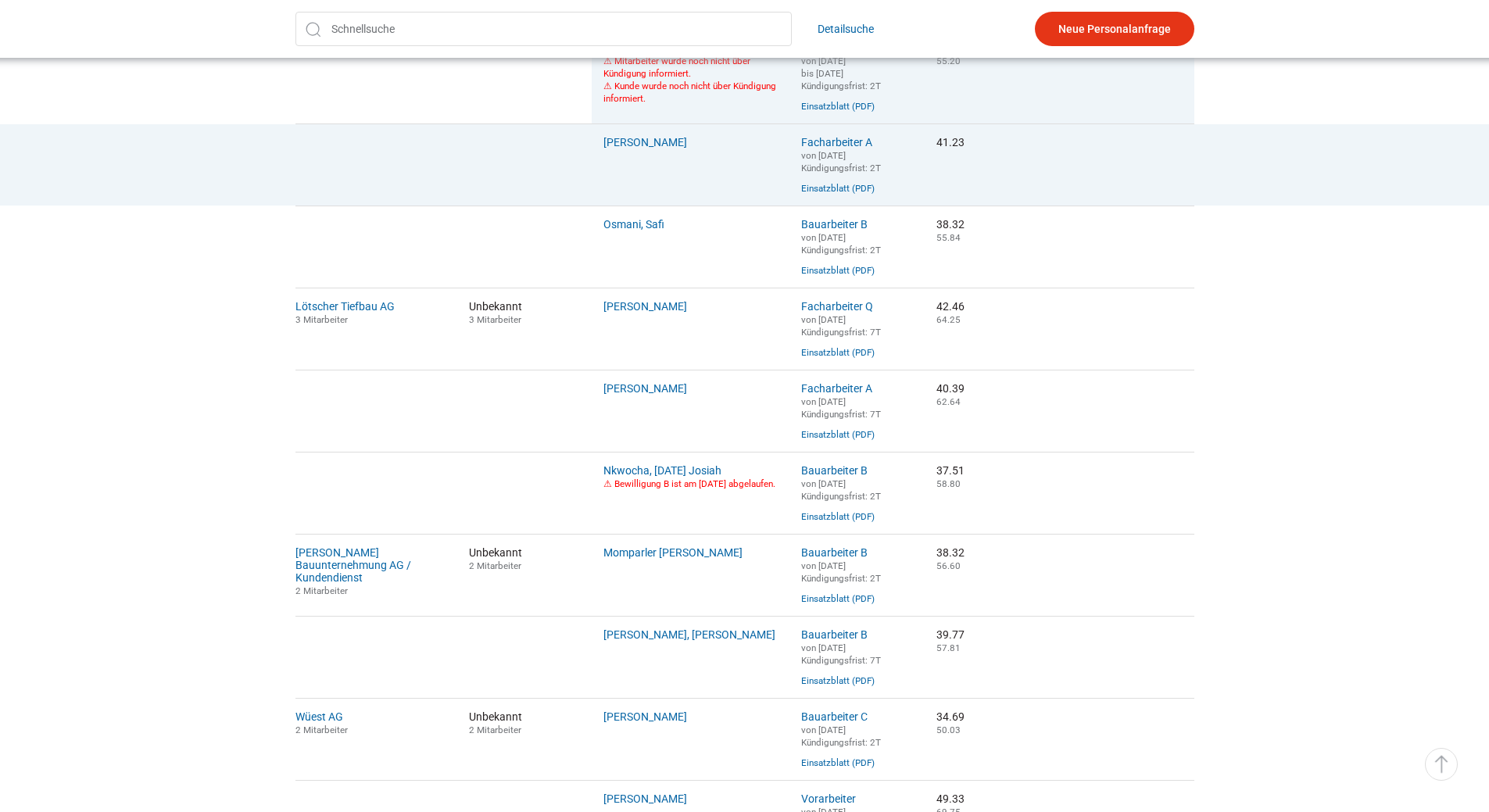
scroll to position [1018, 0]
